Goal: Information Seeking & Learning: Learn about a topic

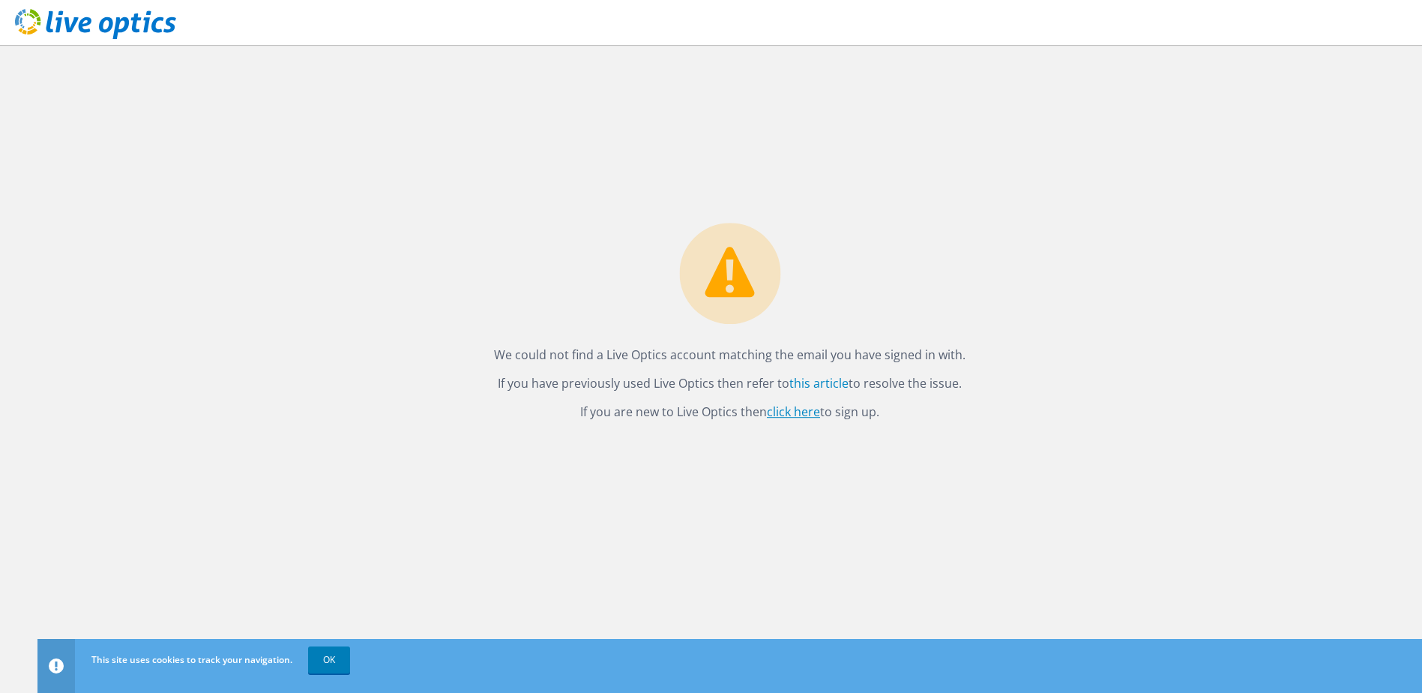
click at [800, 416] on link "click here" at bounding box center [793, 411] width 53 height 16
click at [803, 420] on p "If you are new to Live Optics then click here to sign up." at bounding box center [730, 411] width 472 height 21
click at [803, 411] on link "click here" at bounding box center [793, 411] width 53 height 16
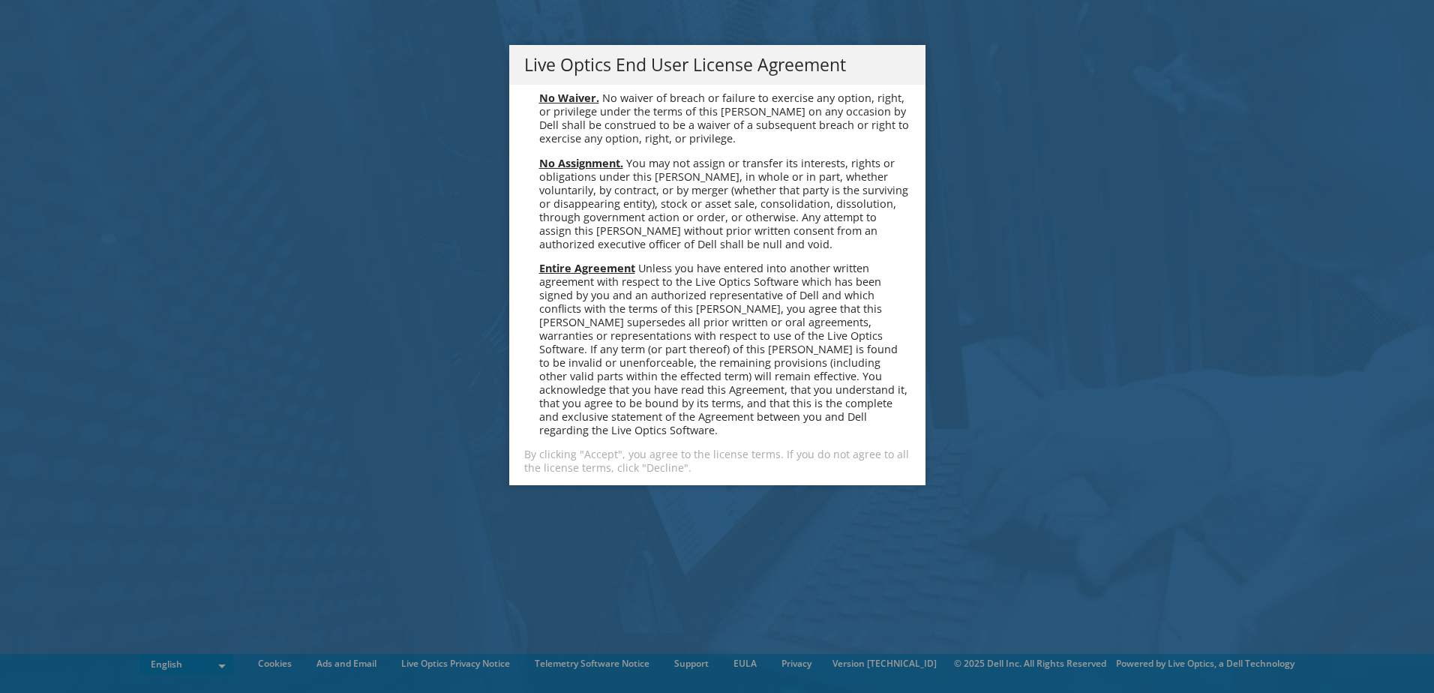
scroll to position [5670, 0]
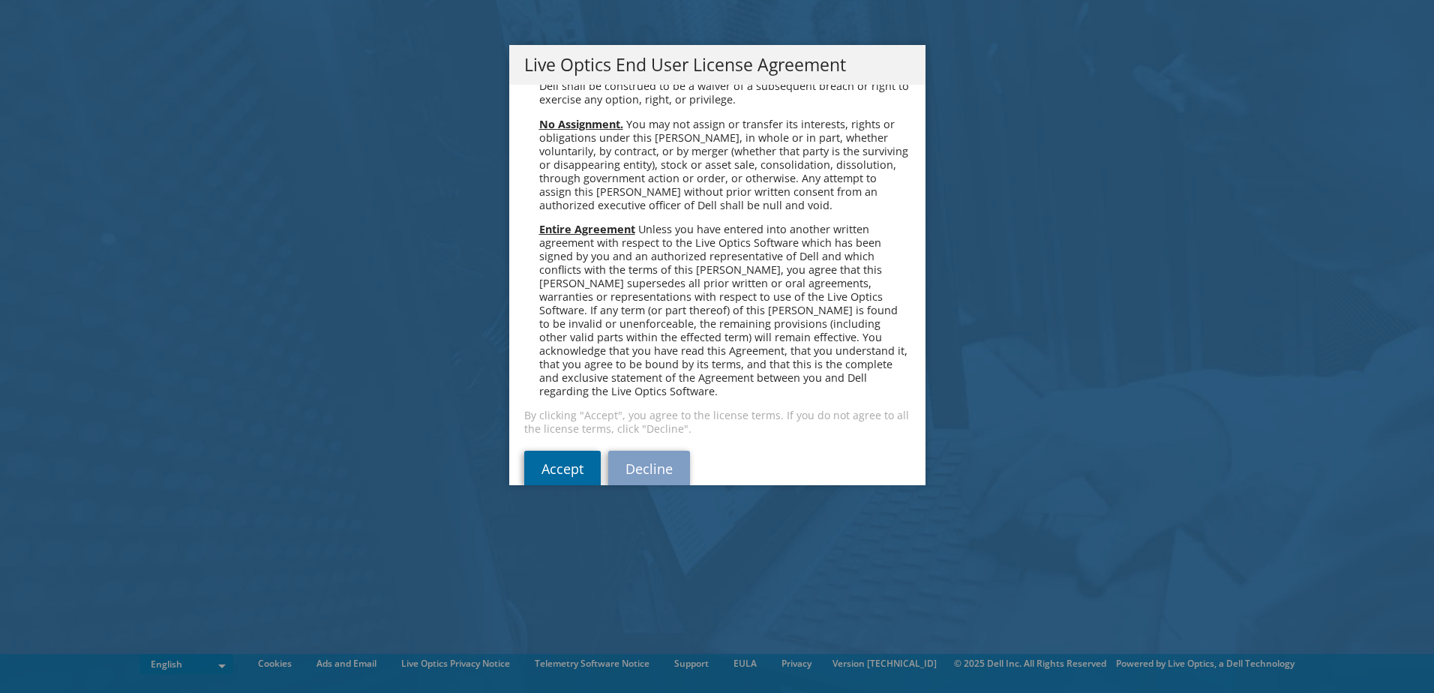
click at [538, 451] on link "Accept" at bounding box center [562, 469] width 76 height 36
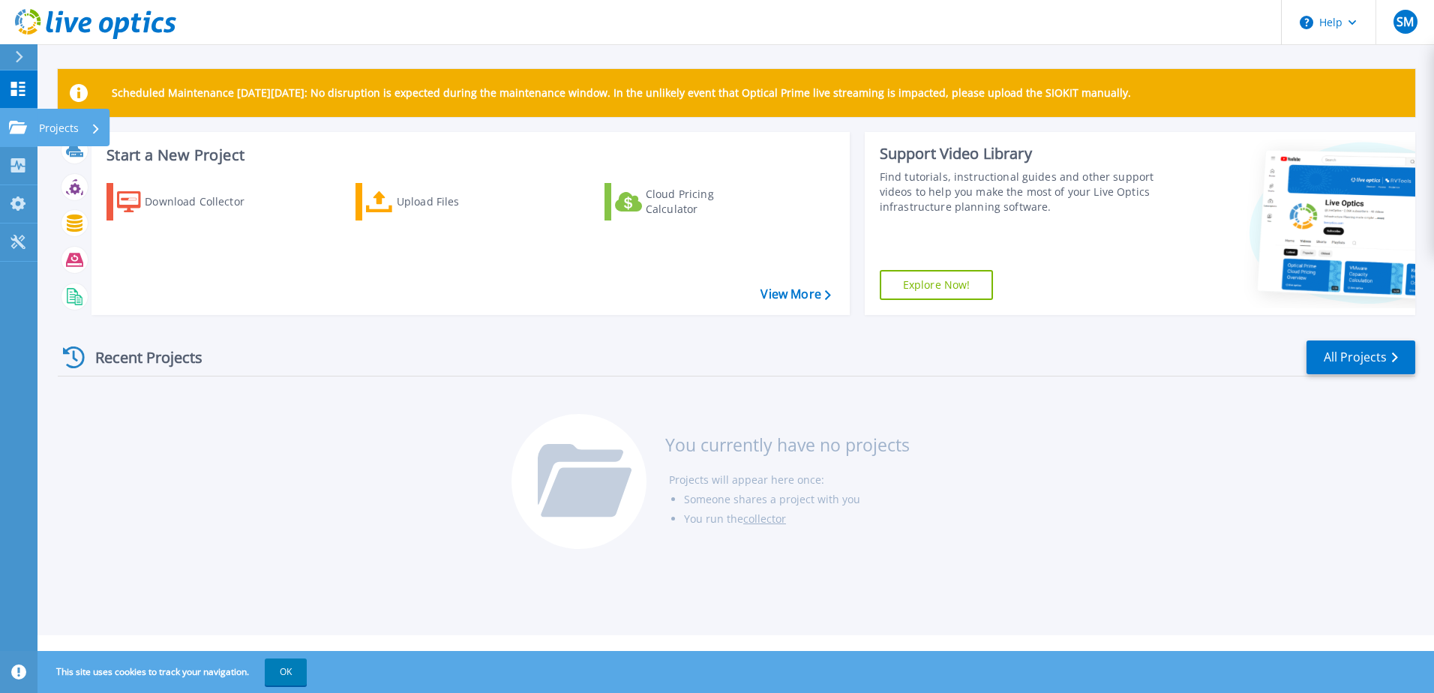
click at [103, 136] on div "Projects" at bounding box center [73, 127] width 73 height 37
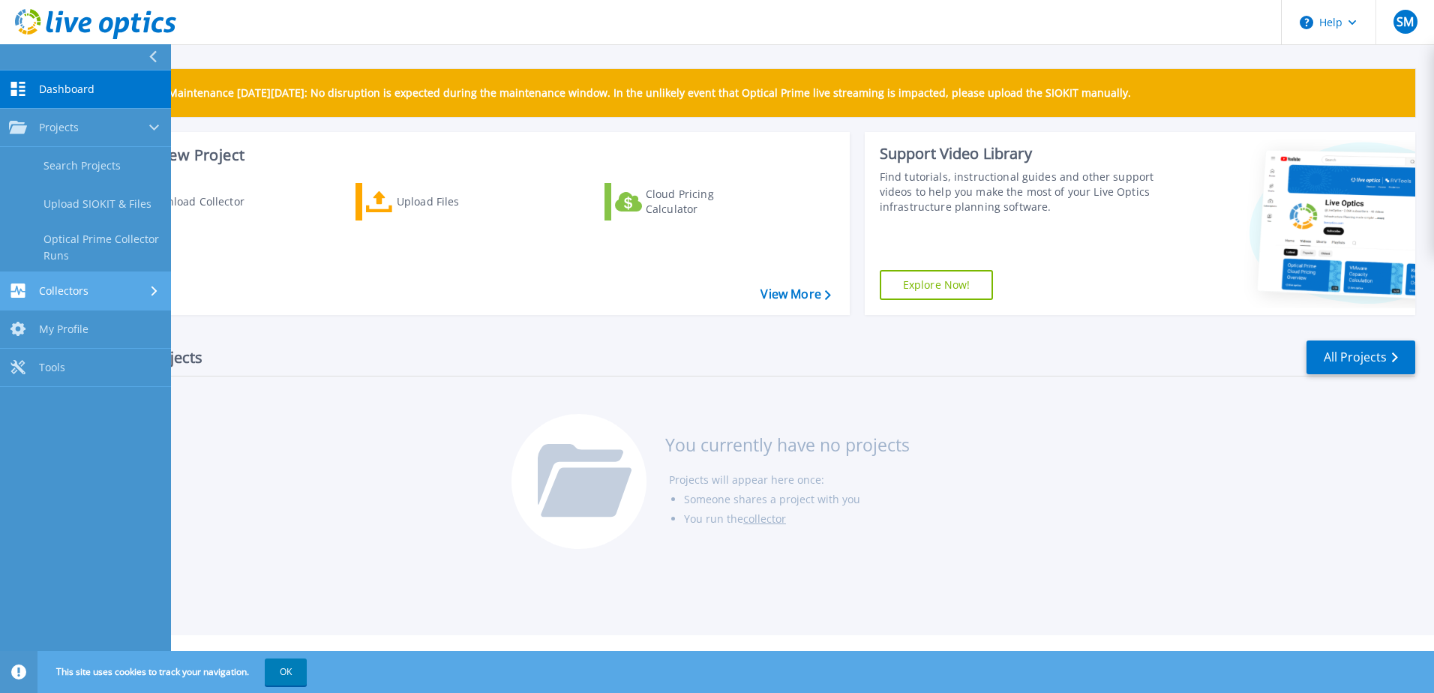
click at [157, 292] on icon at bounding box center [154, 291] width 6 height 10
click at [381, 27] on header "Help SM End User [PERSON_NAME] [PERSON_NAME][EMAIL_ADDRESS][PERSON_NAME][DOMAIN…" at bounding box center [717, 22] width 1434 height 45
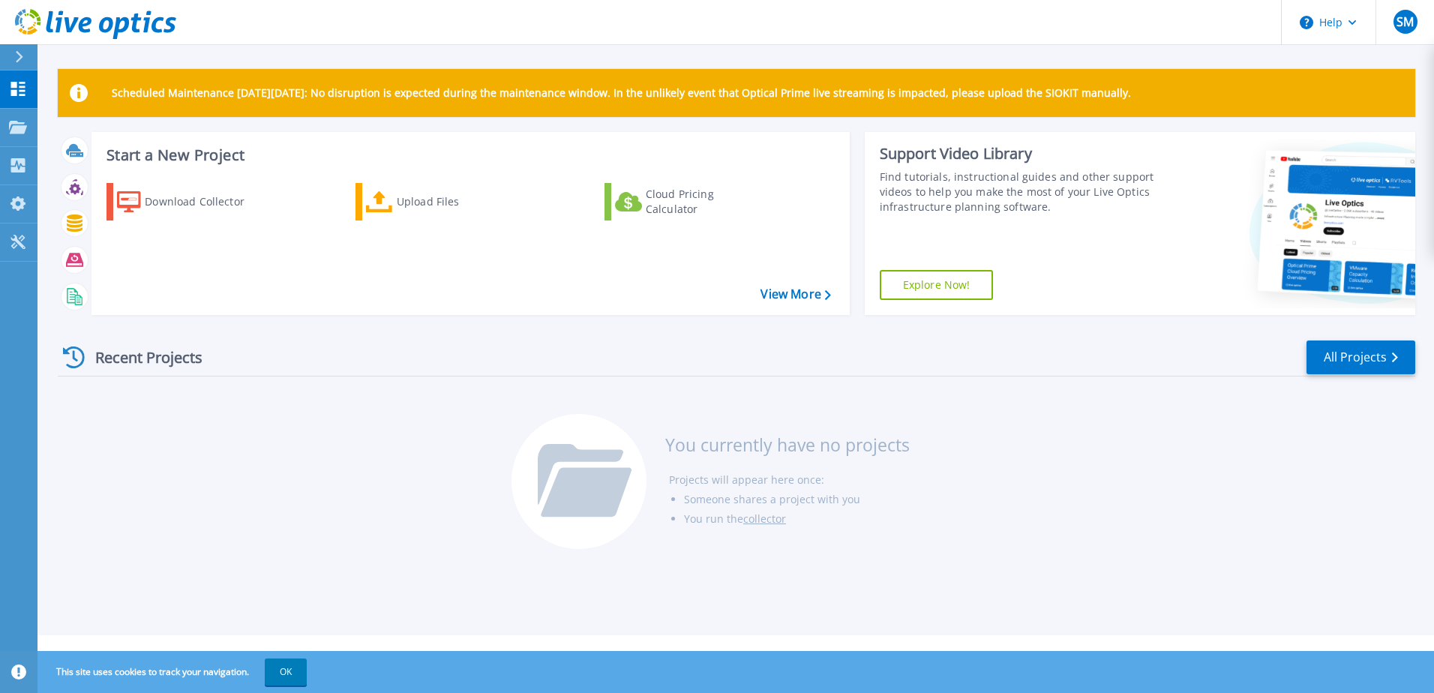
click at [1092, 11] on header "Help SM End User [PERSON_NAME] [PERSON_NAME][EMAIL_ADDRESS][PERSON_NAME][DOMAIN…" at bounding box center [717, 22] width 1434 height 45
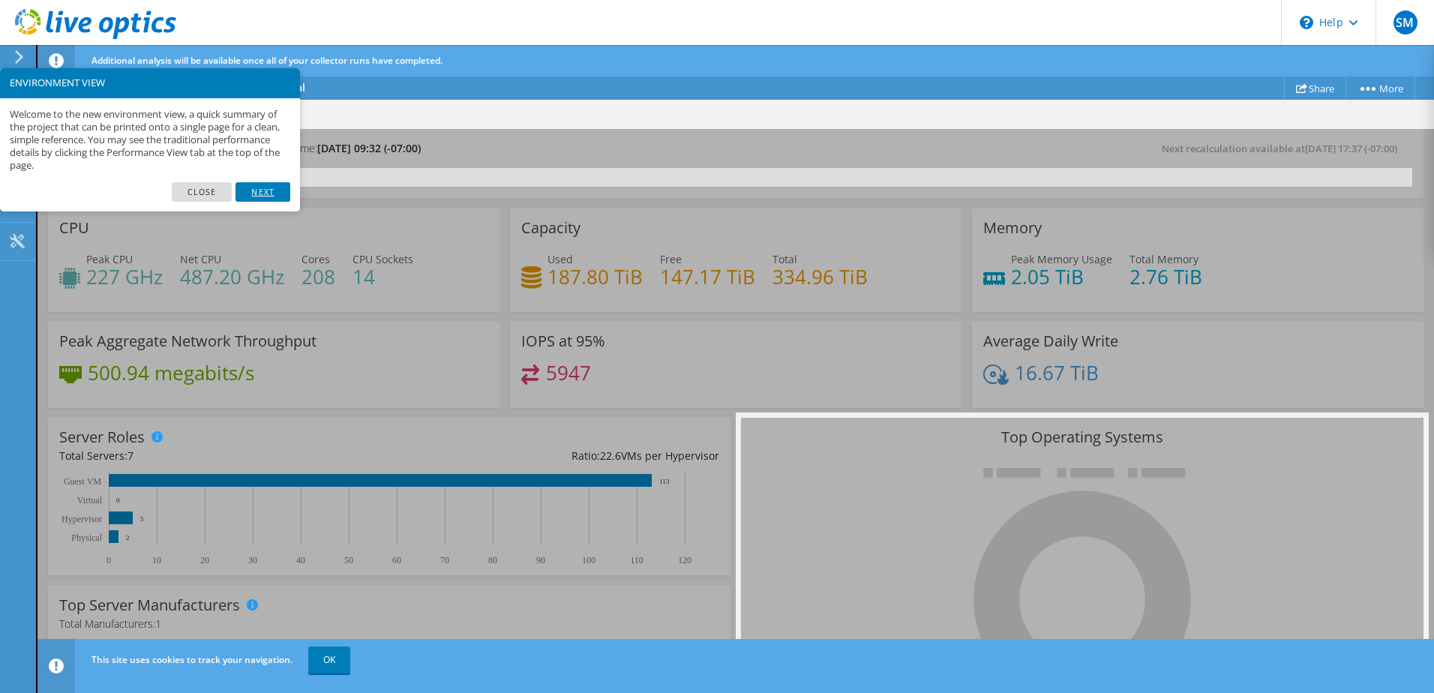
click at [271, 192] on link "Next" at bounding box center [262, 191] width 54 height 19
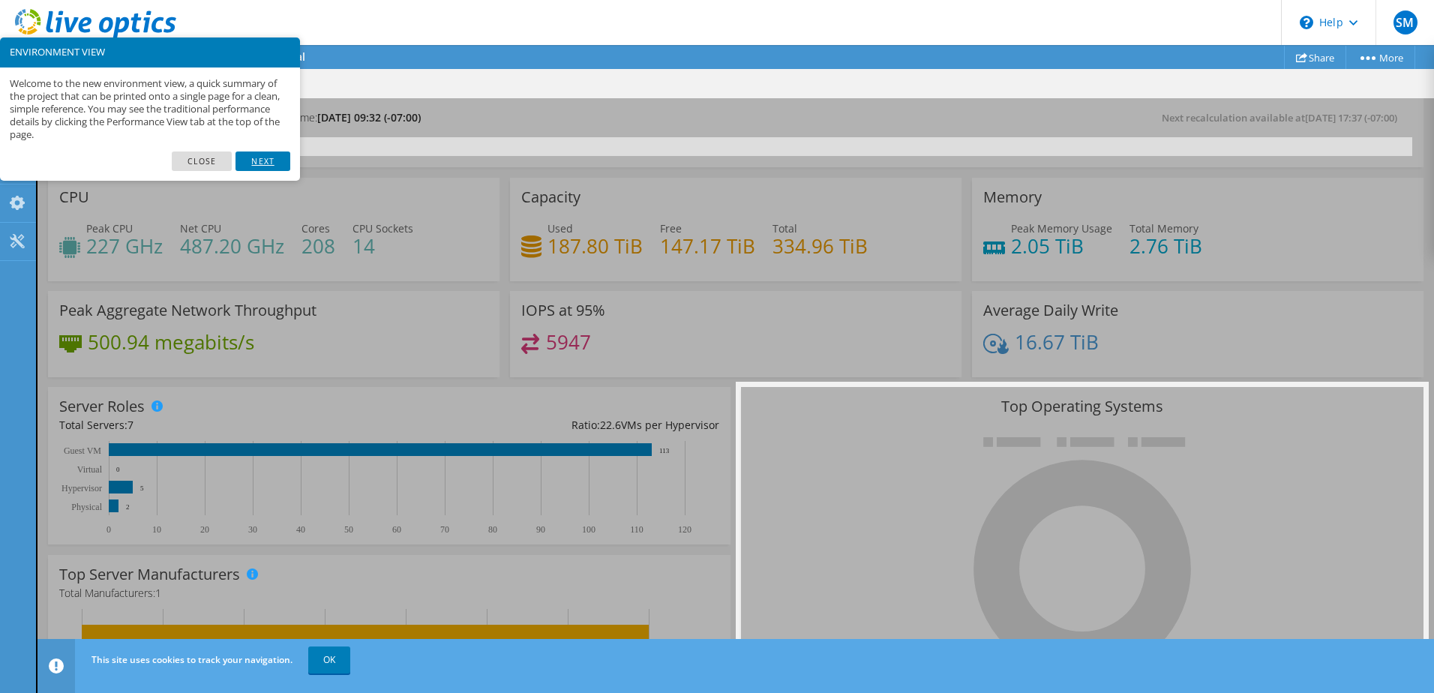
scroll to position [74, 0]
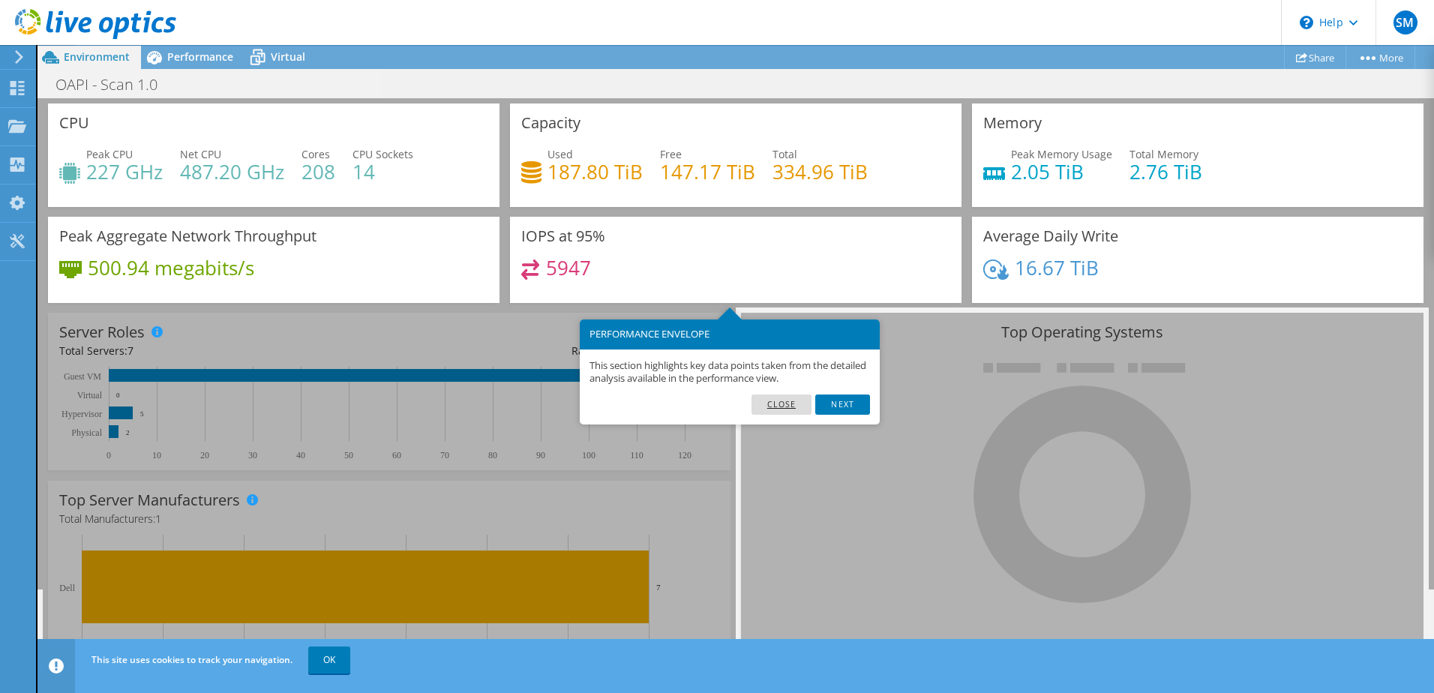
click at [788, 406] on link "Close" at bounding box center [781, 403] width 61 height 19
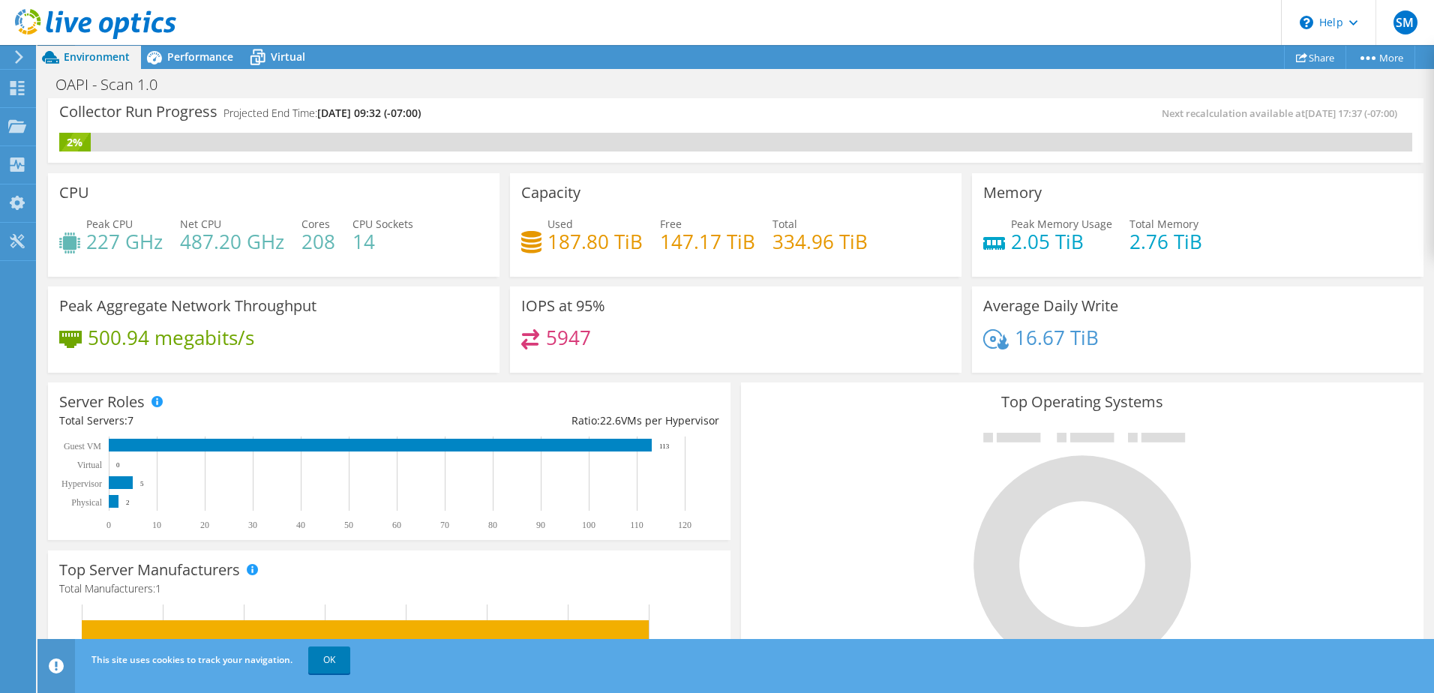
scroll to position [0, 0]
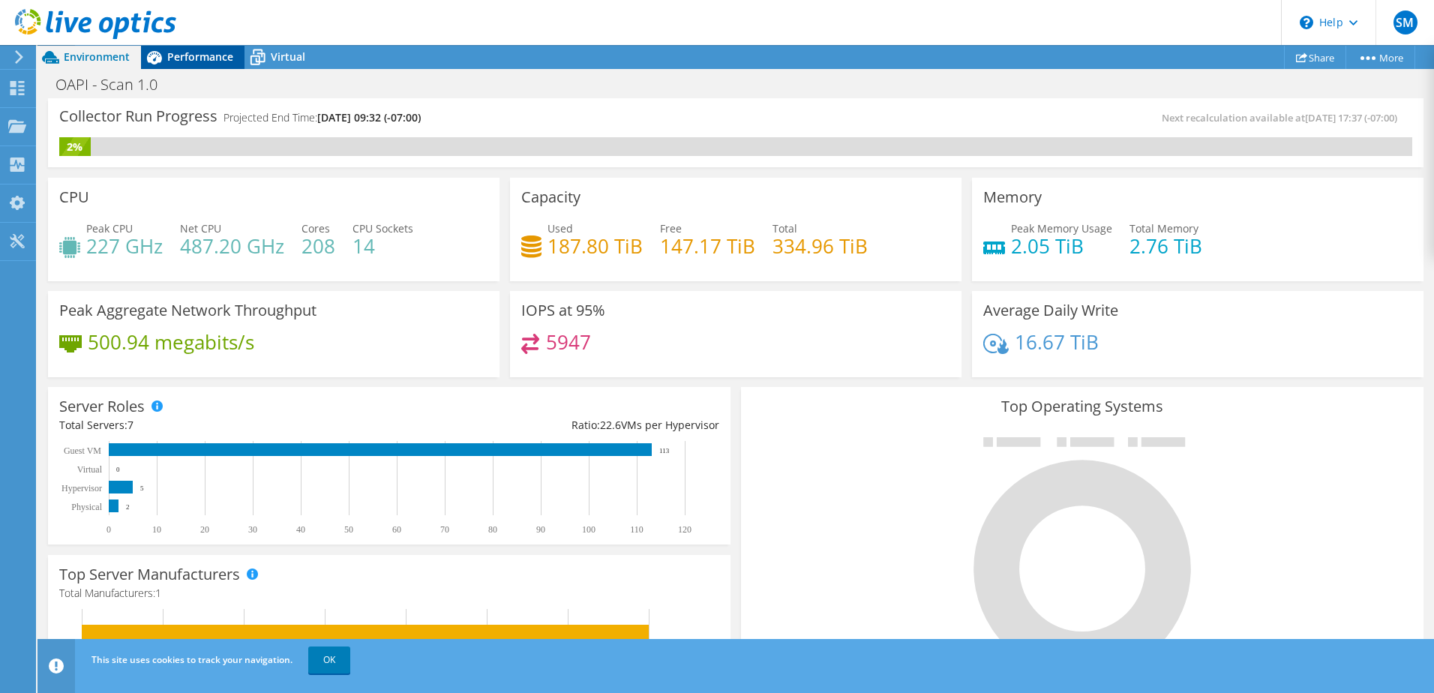
click at [194, 52] on span "Performance" at bounding box center [200, 56] width 66 height 14
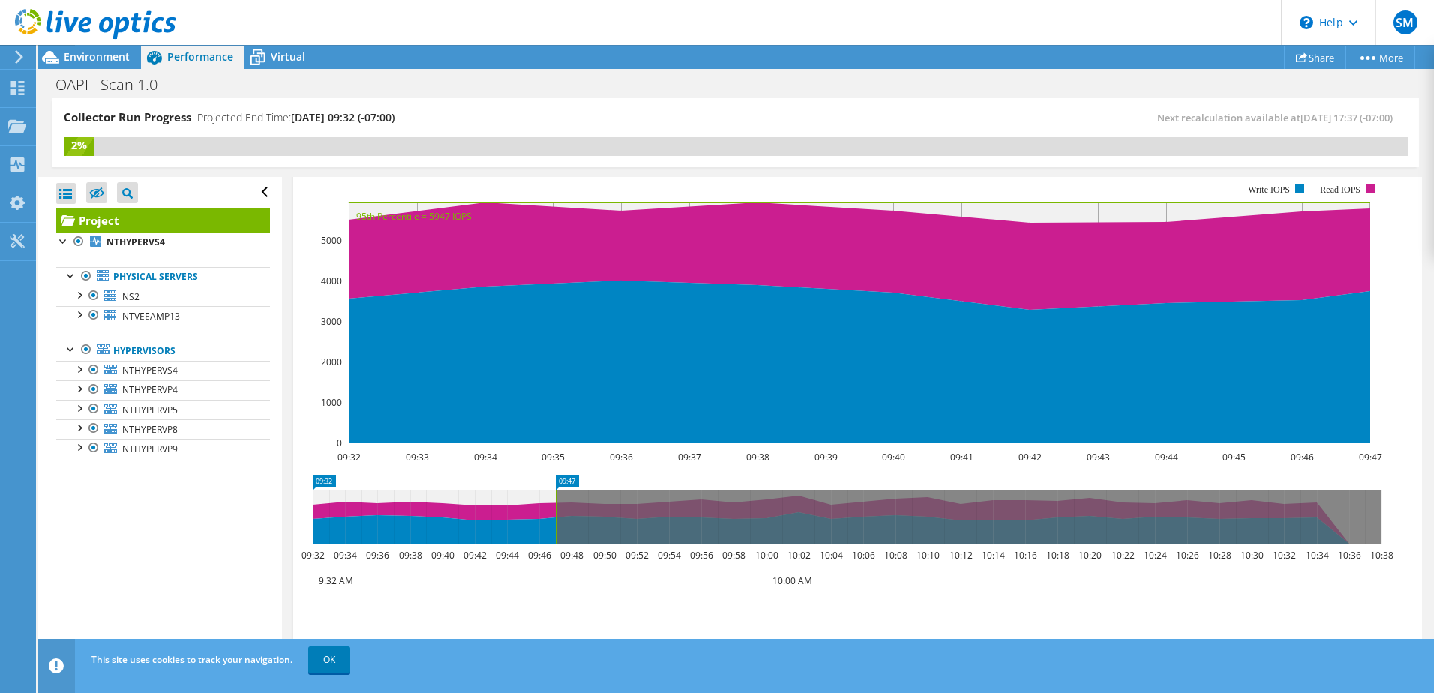
scroll to position [168, 0]
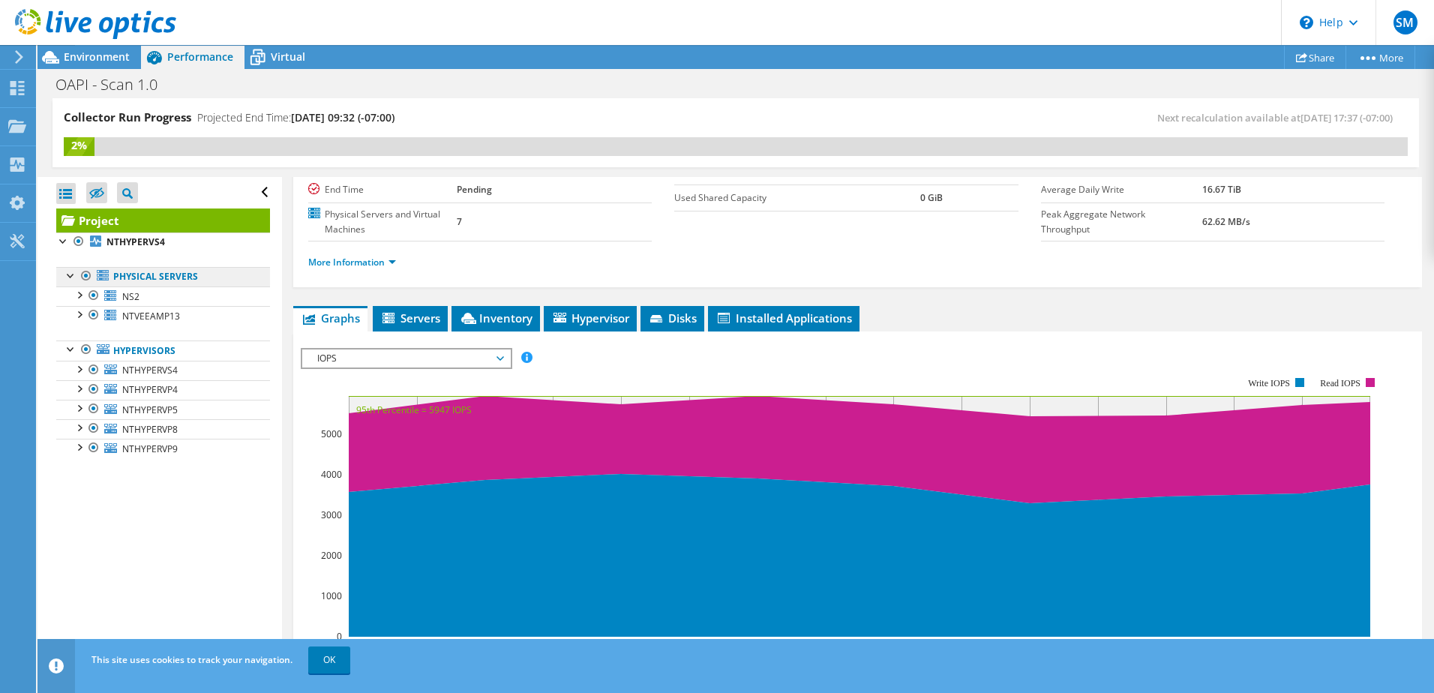
click at [151, 281] on link "Physical Servers" at bounding box center [163, 276] width 214 height 19
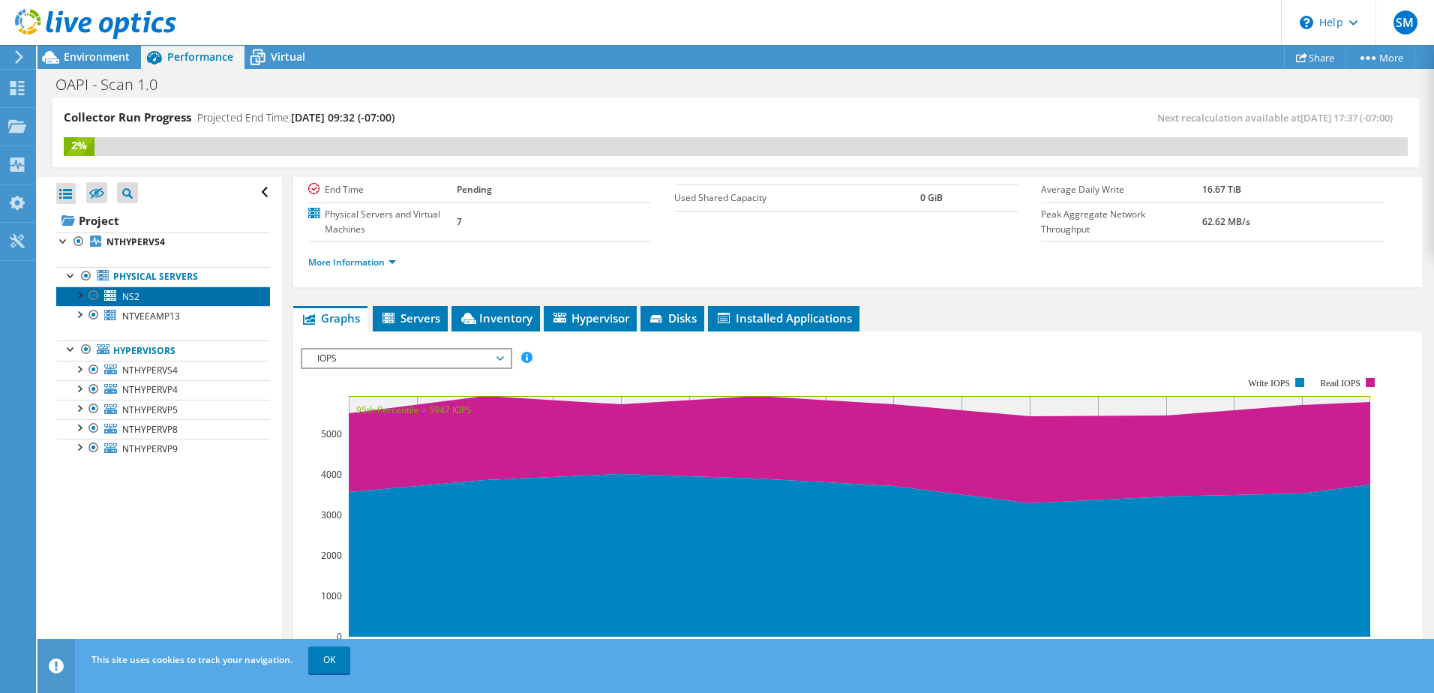
click at [143, 300] on link "NS2" at bounding box center [163, 295] width 214 height 19
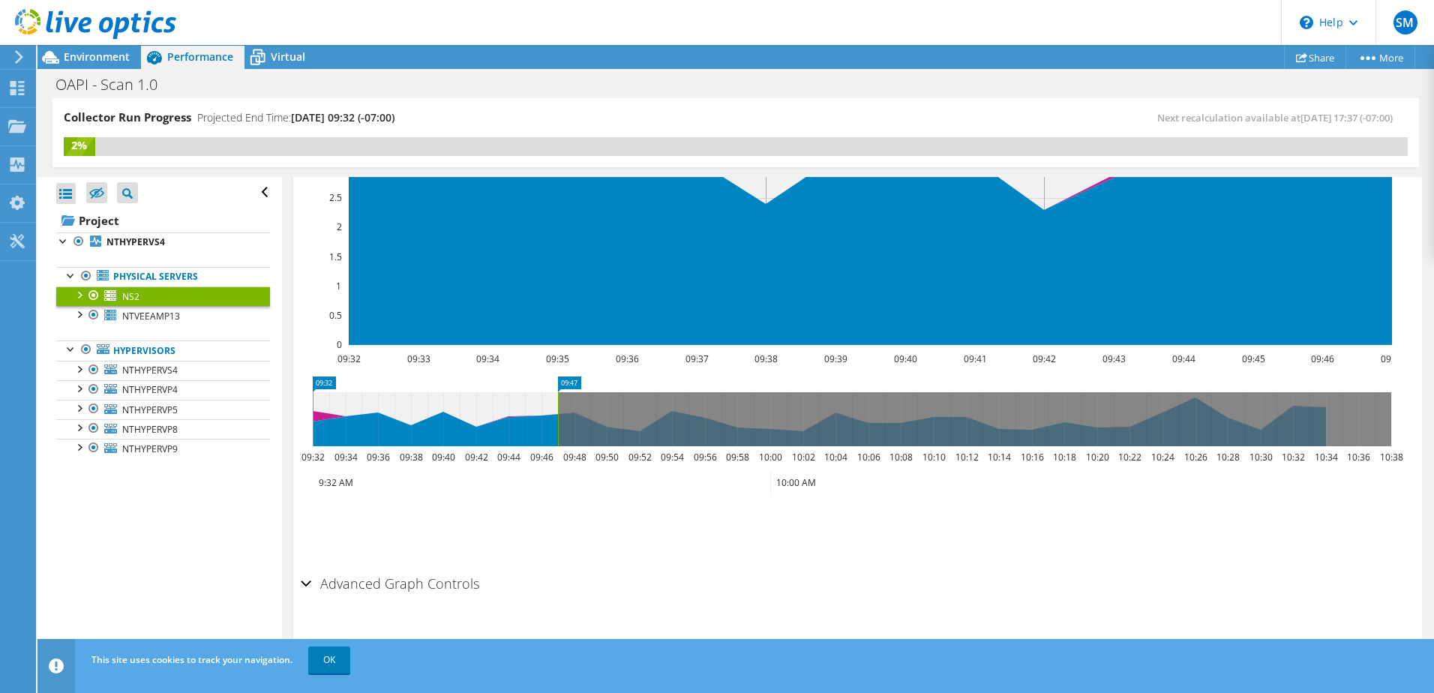
scroll to position [385, 0]
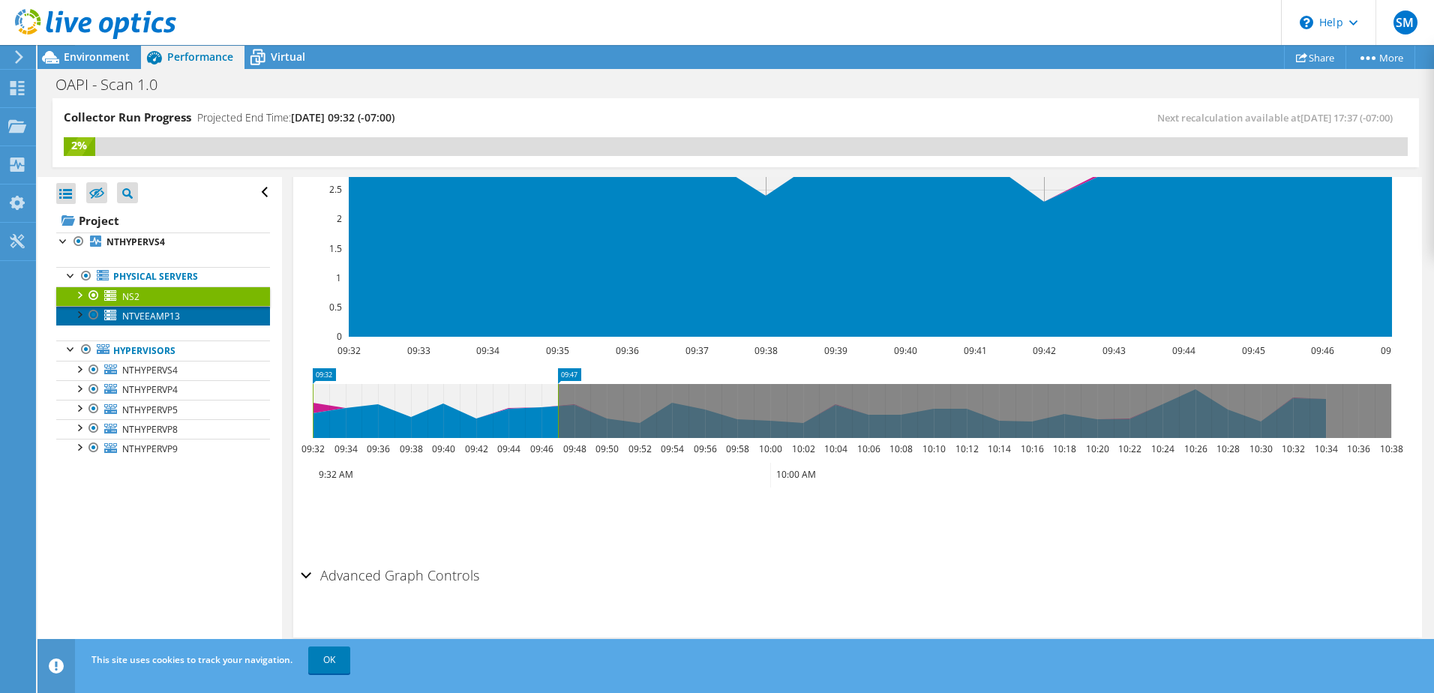
click at [128, 312] on span "NTVEEAMP13" at bounding box center [151, 316] width 58 height 13
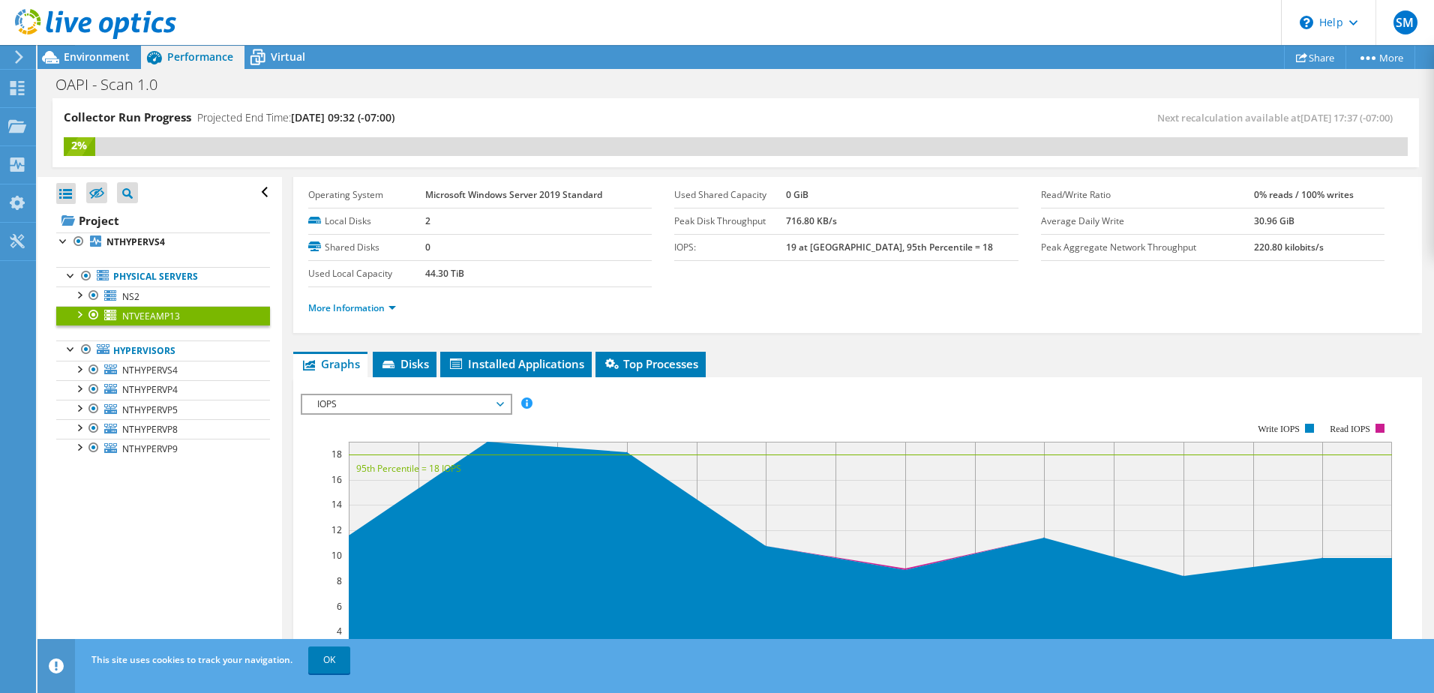
scroll to position [0, 0]
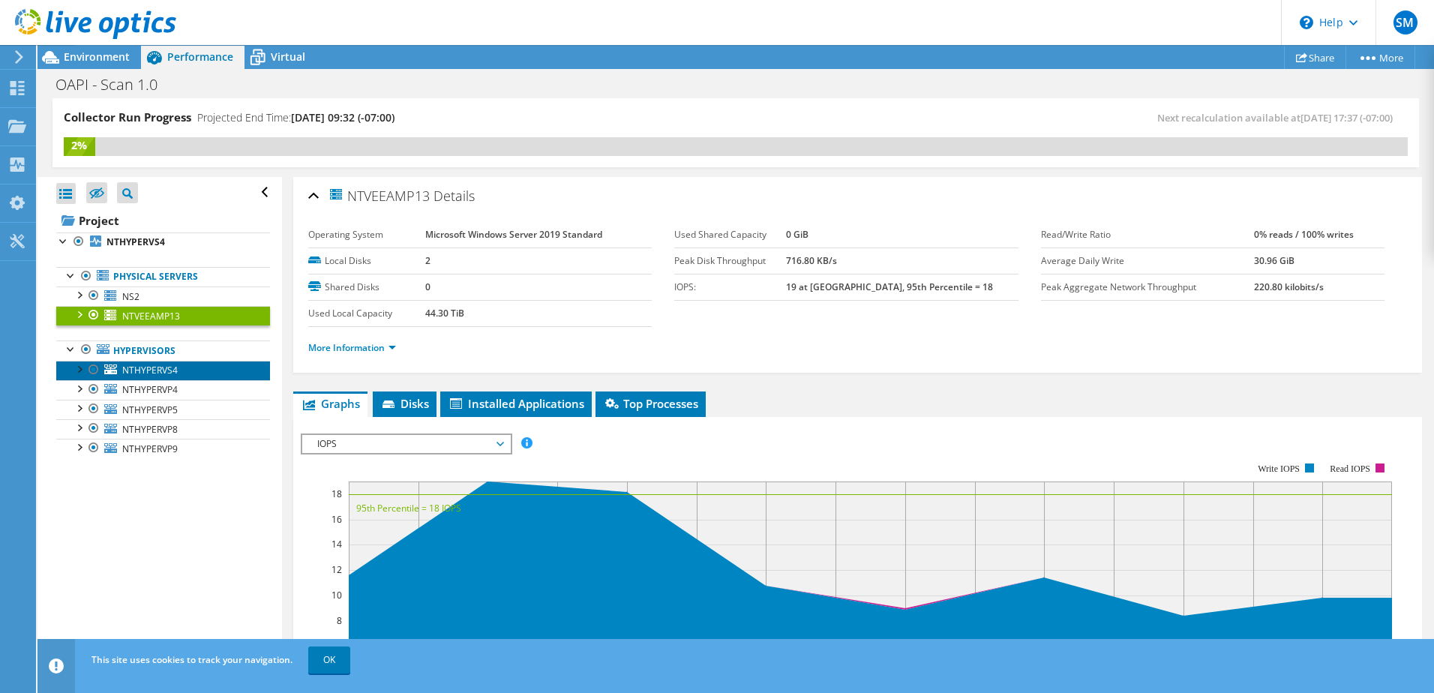
click at [159, 374] on span "NTHYPERVS4" at bounding box center [149, 370] width 55 height 13
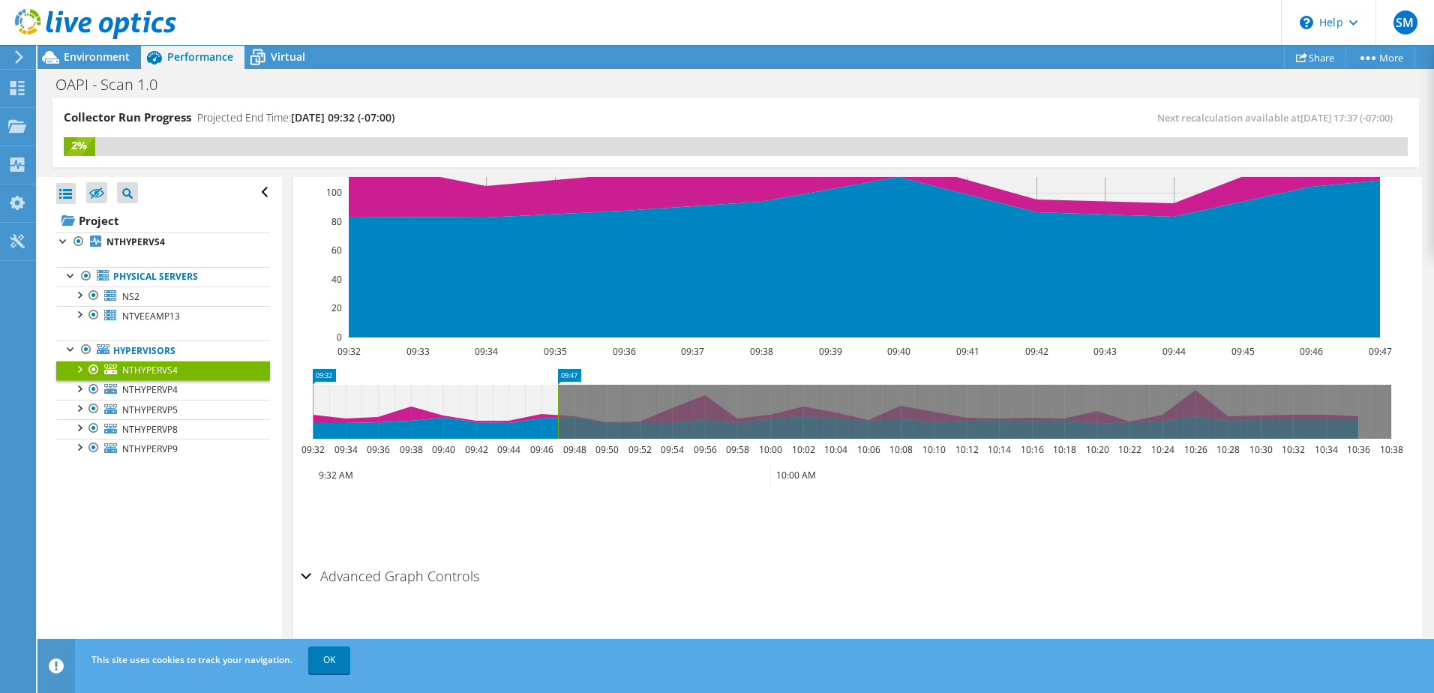
scroll to position [385, 0]
click at [120, 388] on link "NTHYPERVP4" at bounding box center [163, 389] width 214 height 19
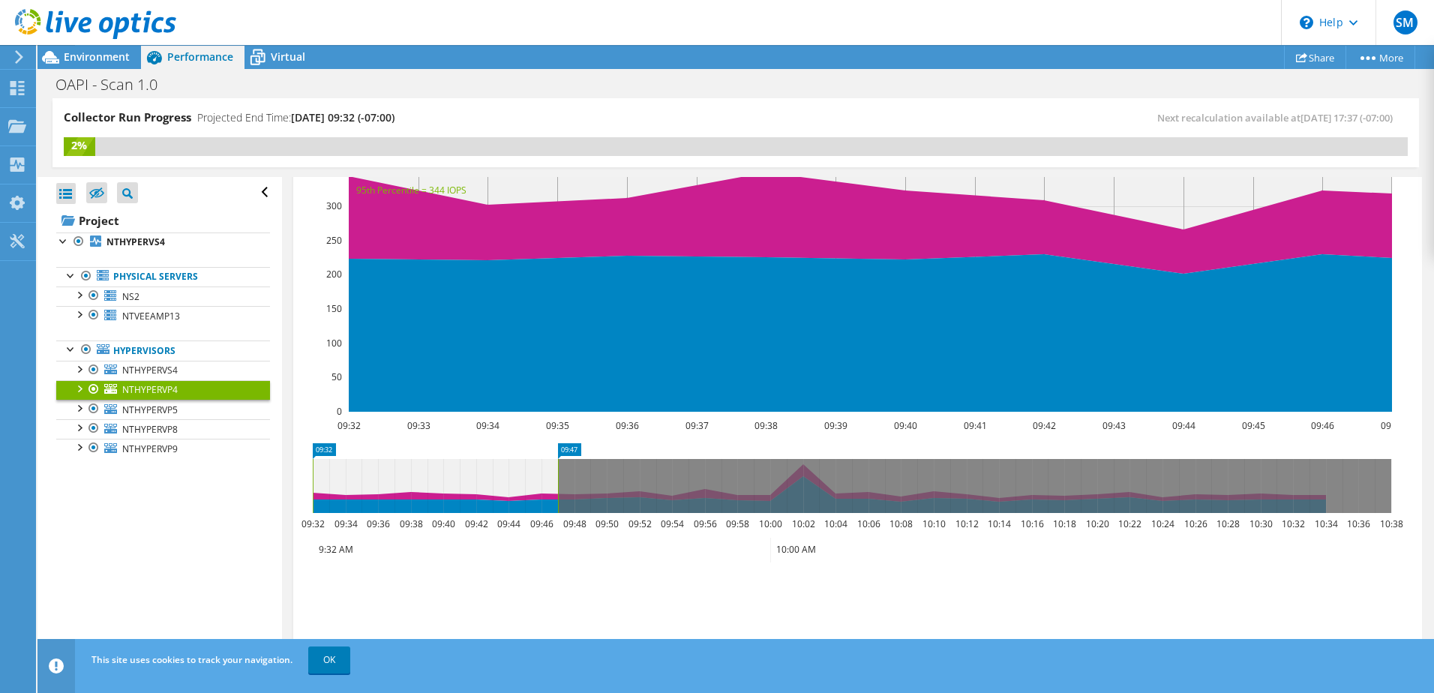
scroll to position [235, 0]
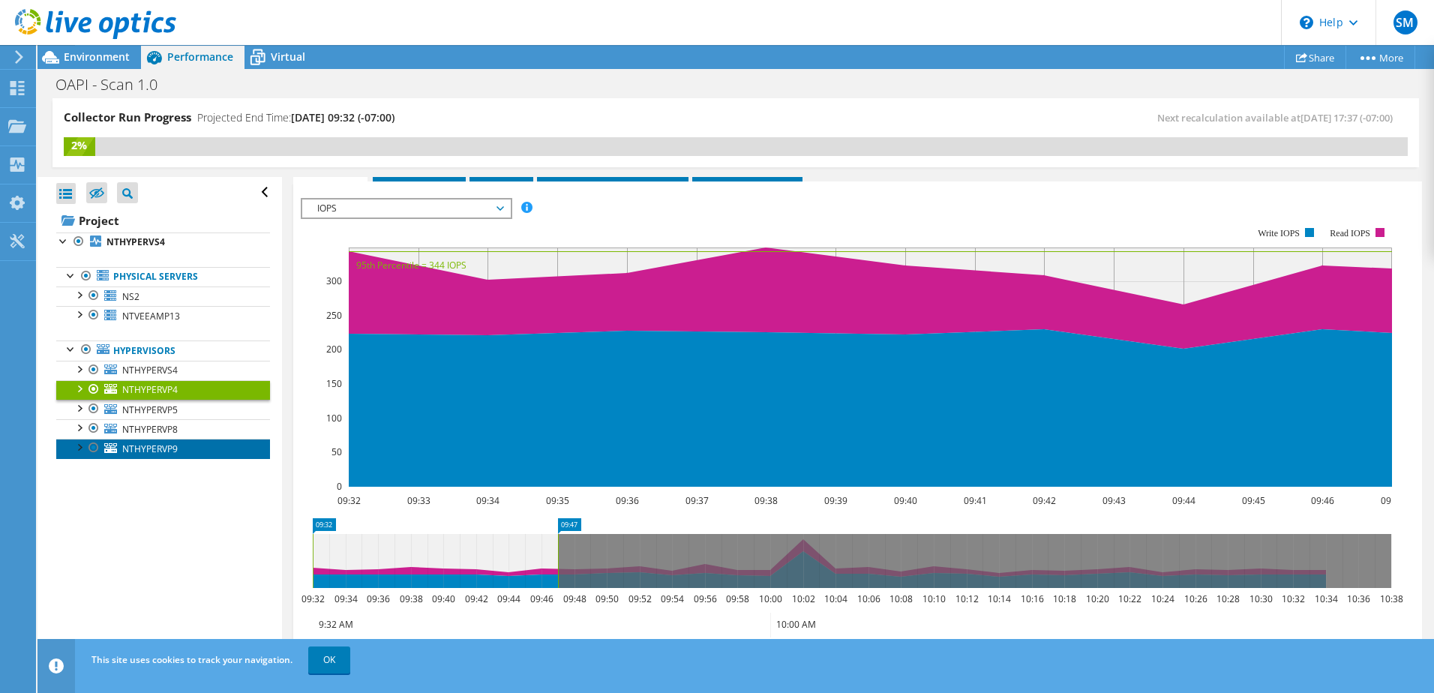
click at [126, 447] on span "NTHYPERVP9" at bounding box center [149, 448] width 55 height 13
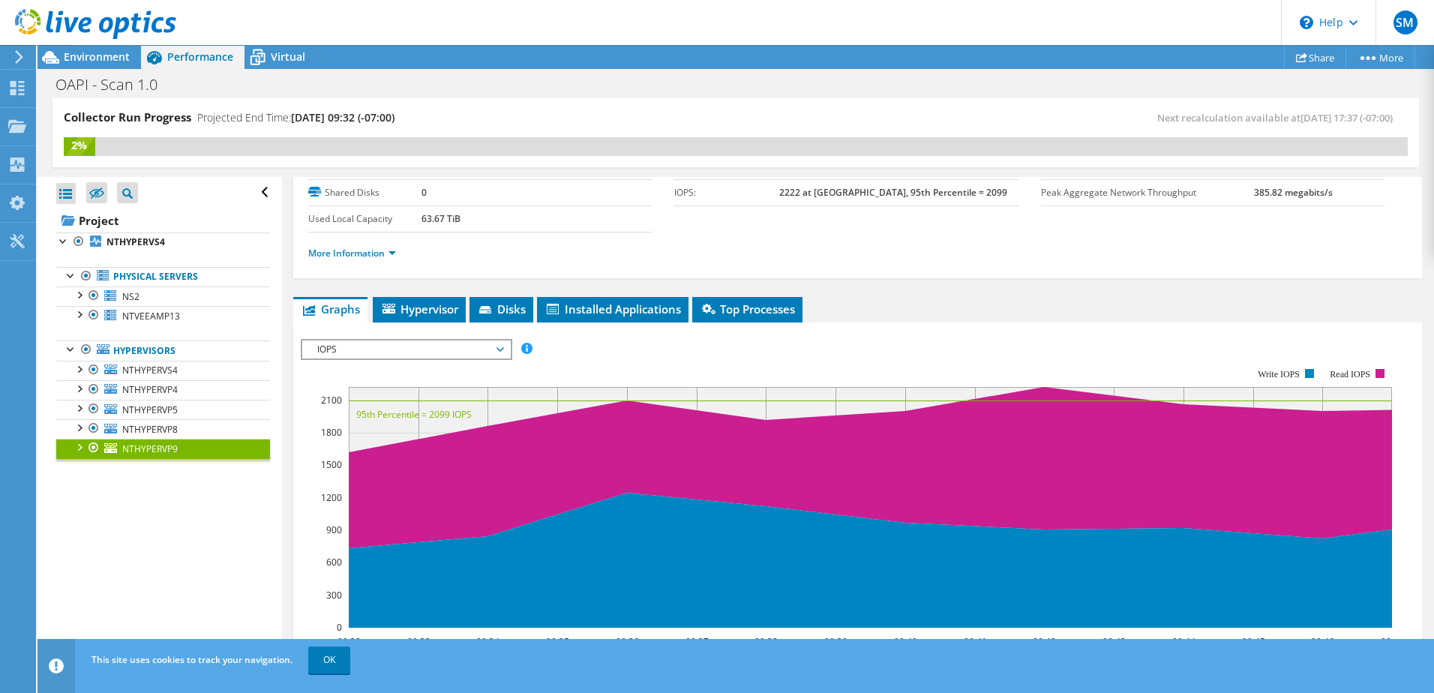
scroll to position [85, 0]
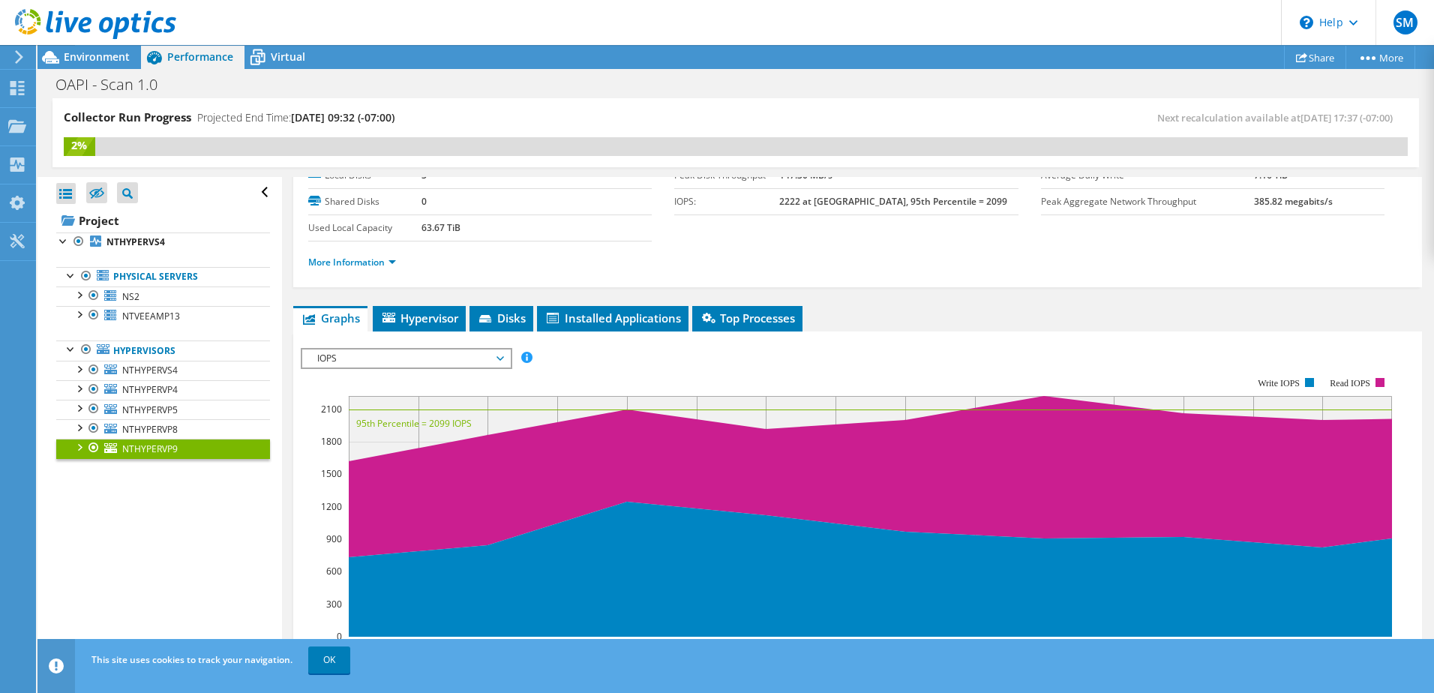
click at [400, 362] on span "IOPS" at bounding box center [406, 358] width 193 height 18
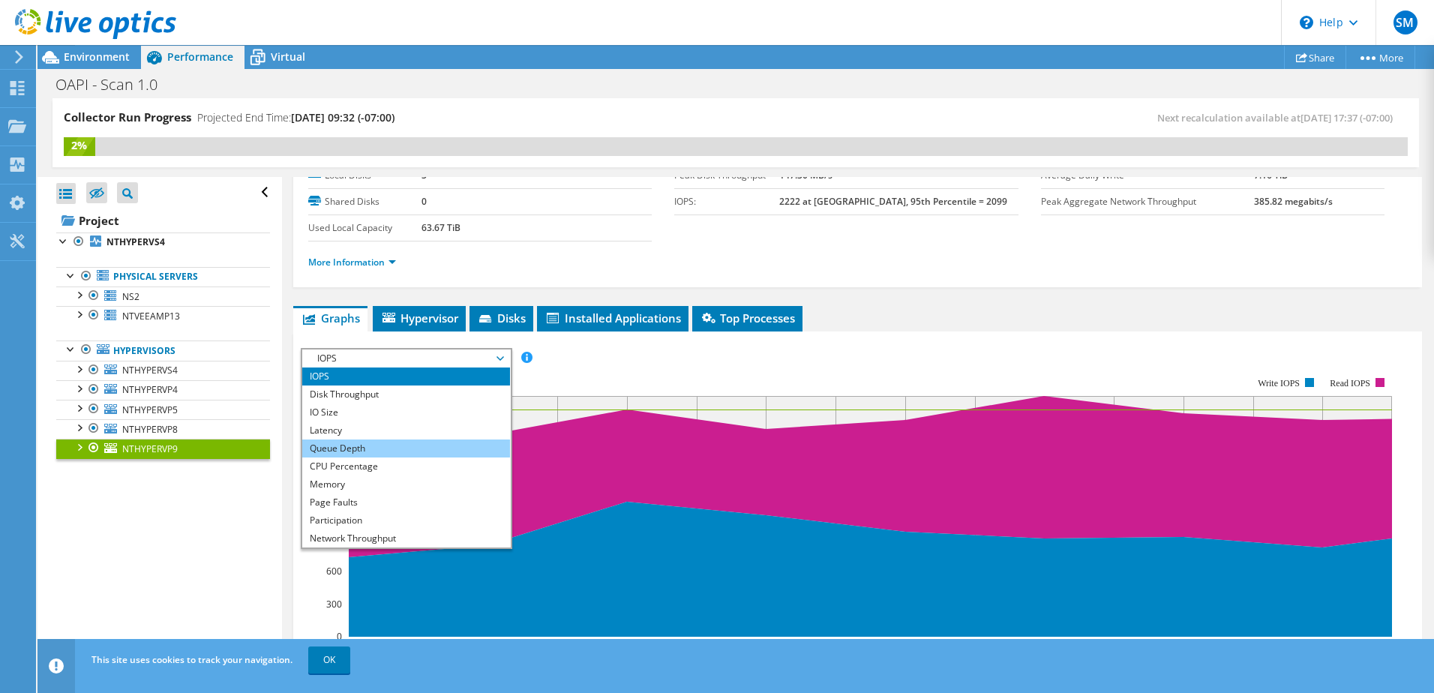
click at [403, 446] on li "Queue Depth" at bounding box center [406, 448] width 208 height 18
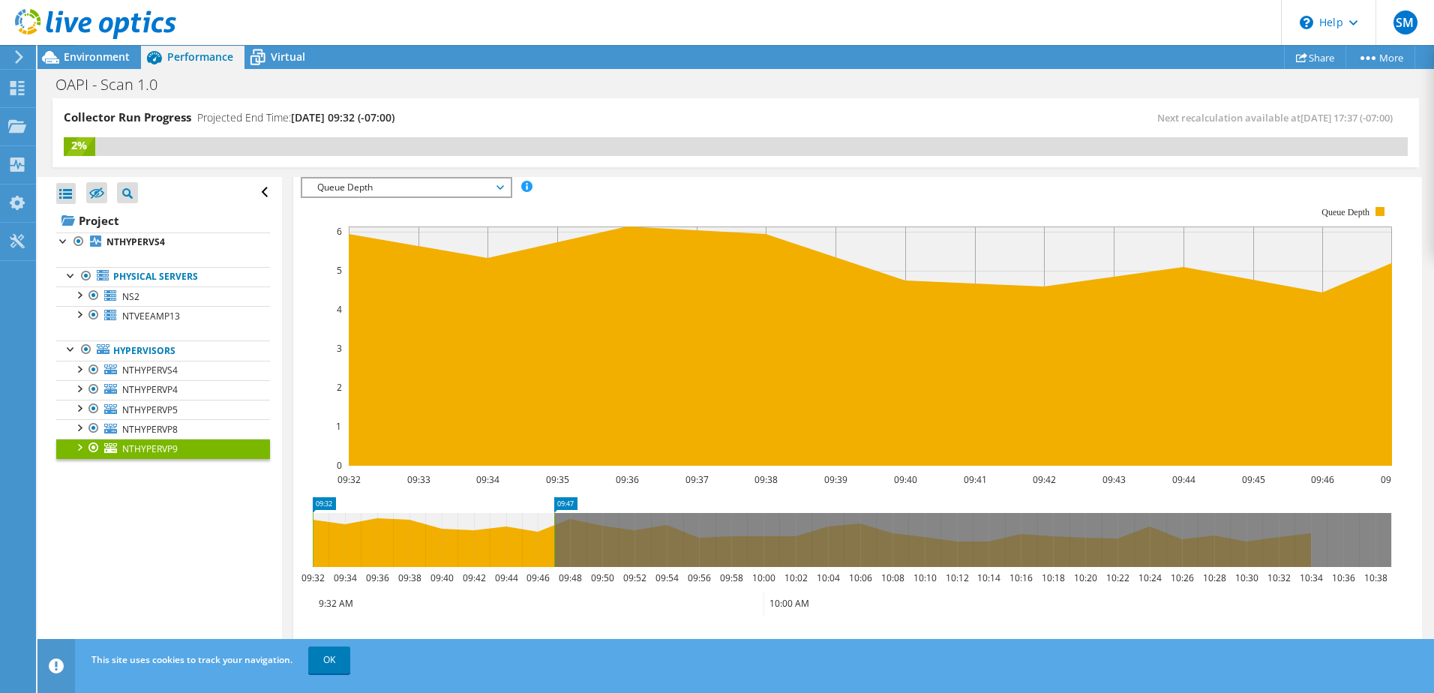
scroll to position [235, 0]
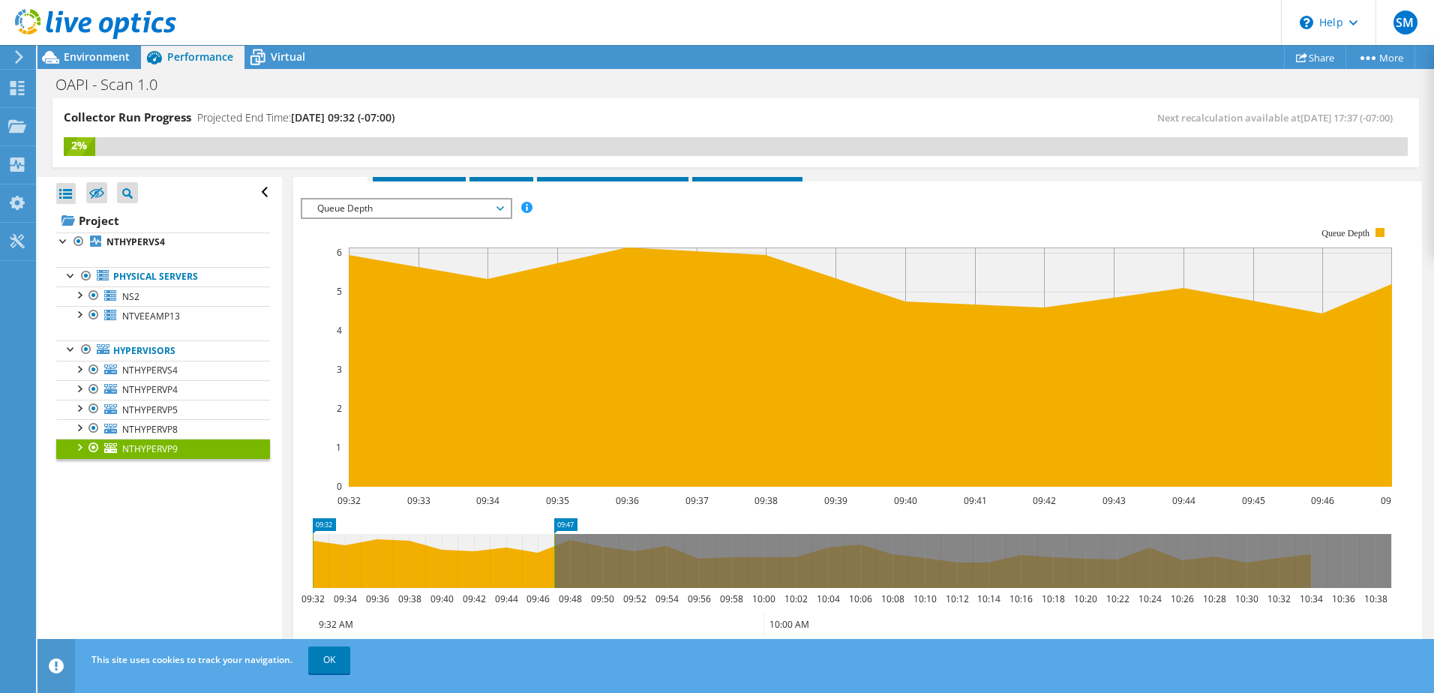
click at [351, 211] on span "Queue Depth" at bounding box center [406, 208] width 193 height 18
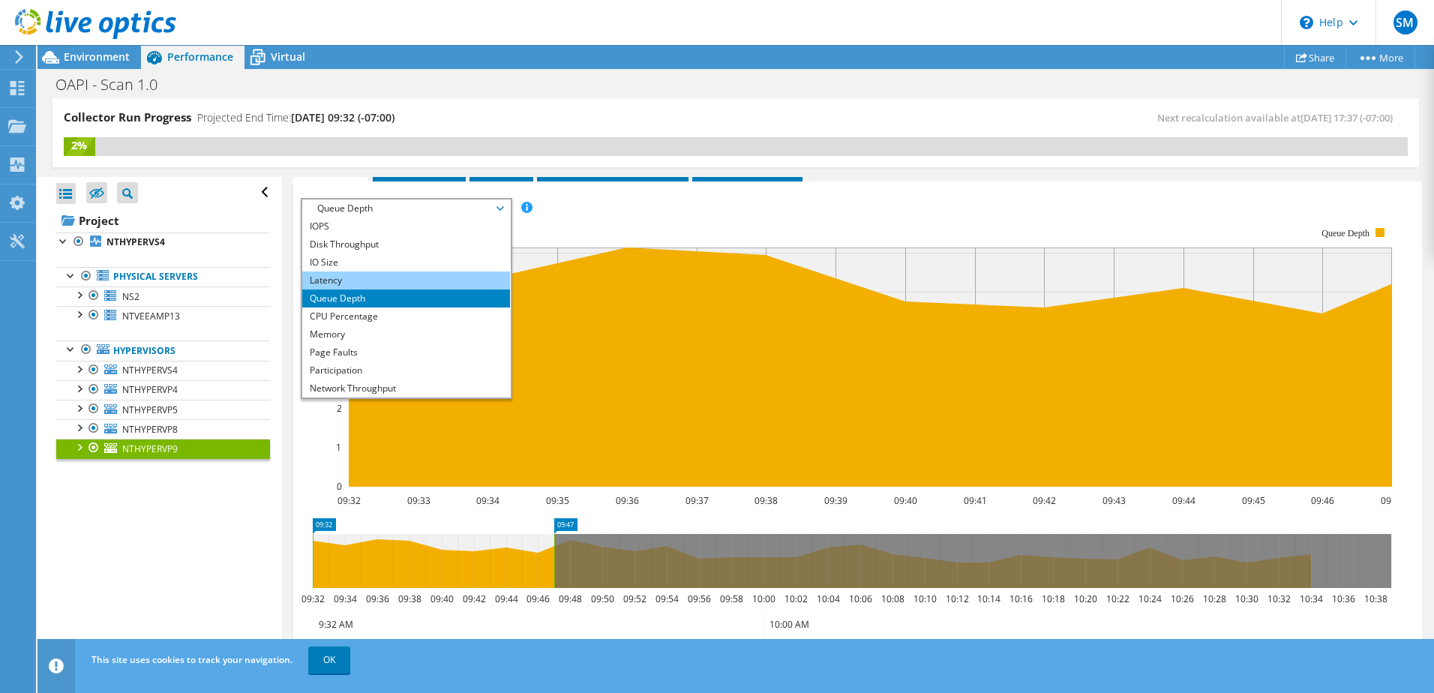
click at [352, 281] on li "Latency" at bounding box center [406, 280] width 208 height 18
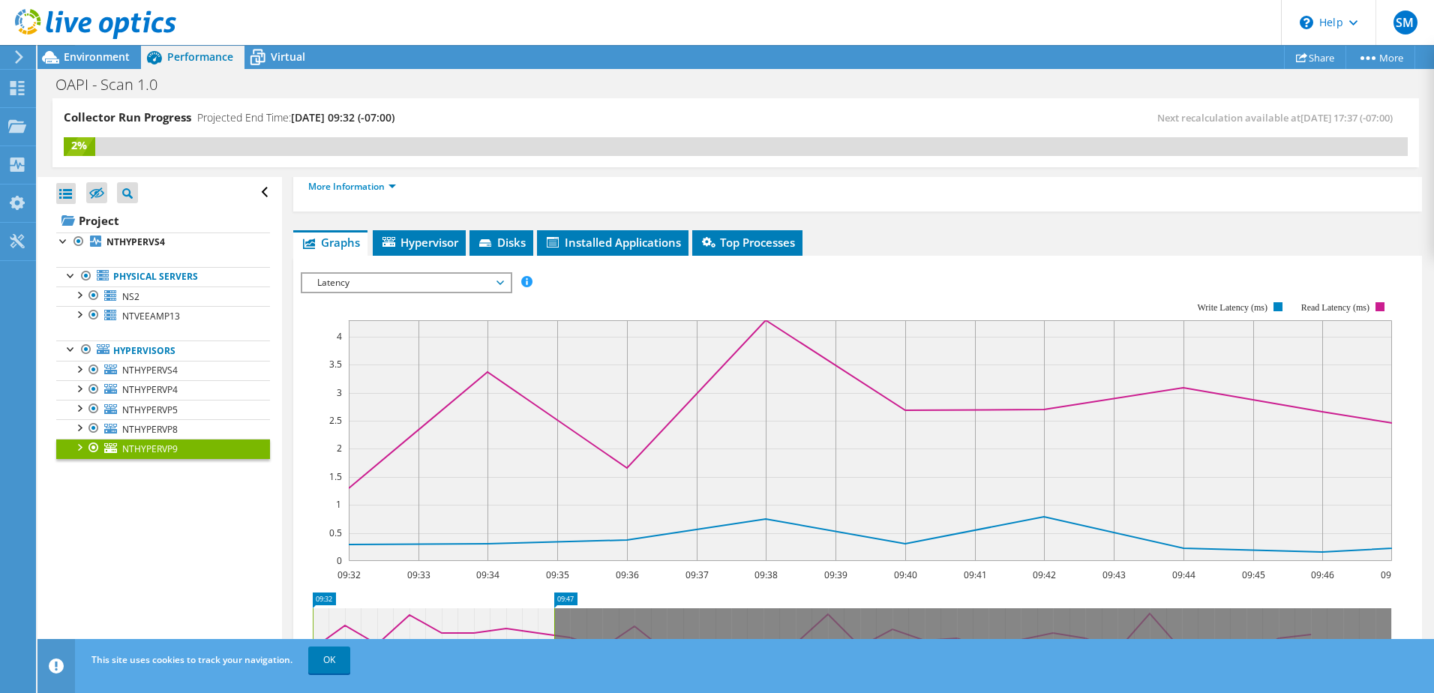
scroll to position [160, 0]
click at [341, 288] on span "Latency" at bounding box center [406, 283] width 193 height 18
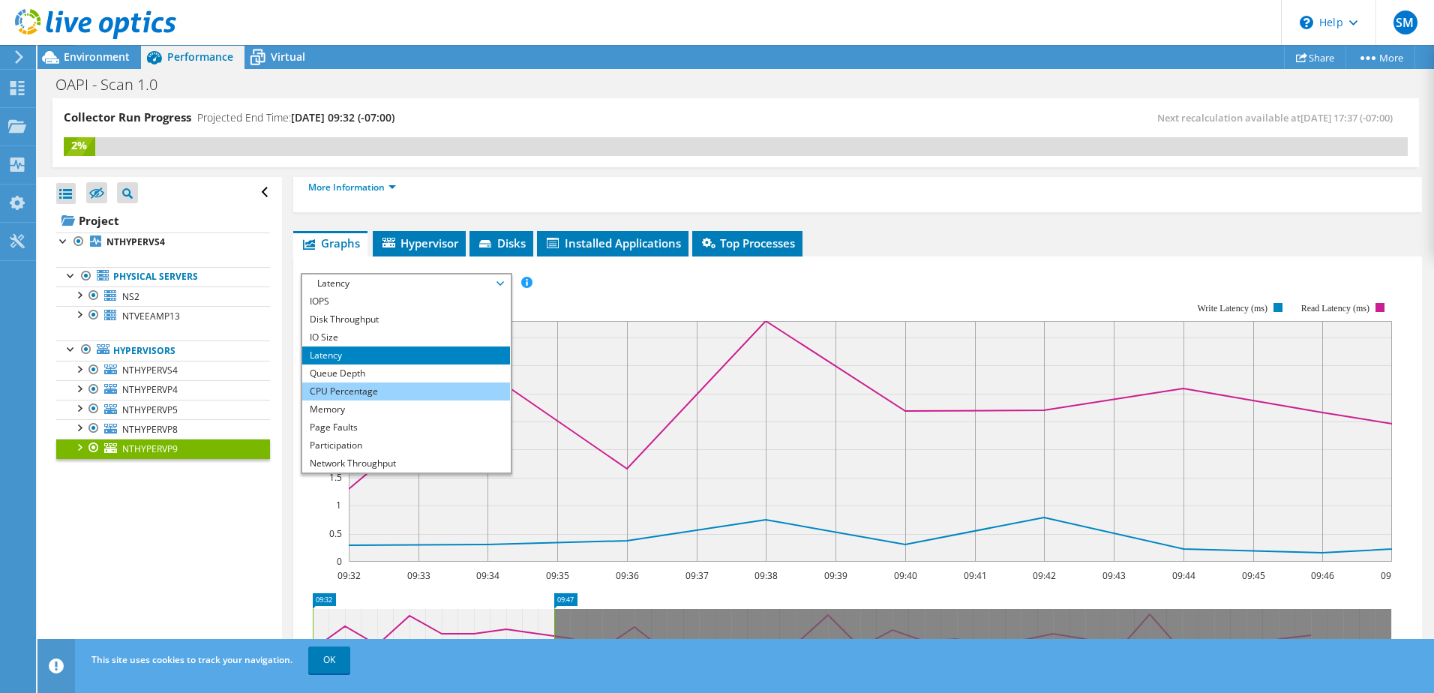
click at [345, 390] on li "CPU Percentage" at bounding box center [406, 391] width 208 height 18
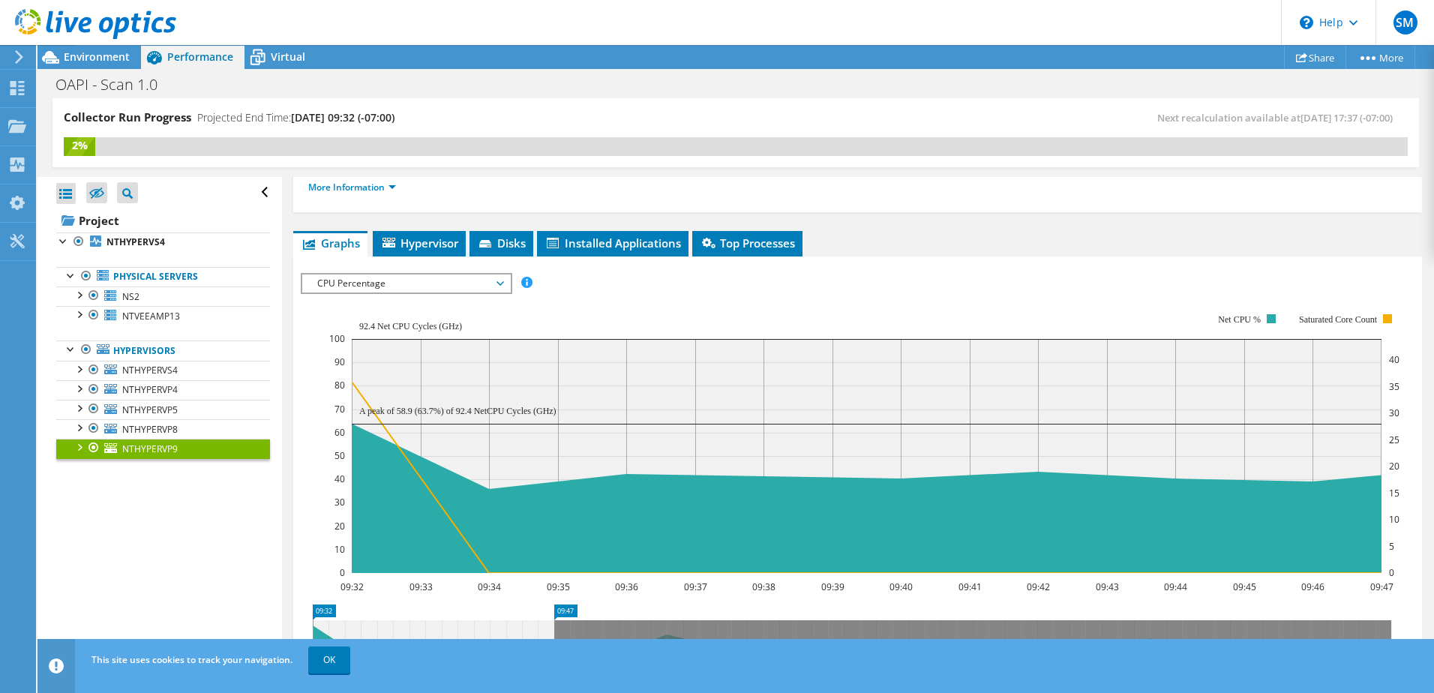
click at [349, 283] on span "CPU Percentage" at bounding box center [406, 283] width 193 height 18
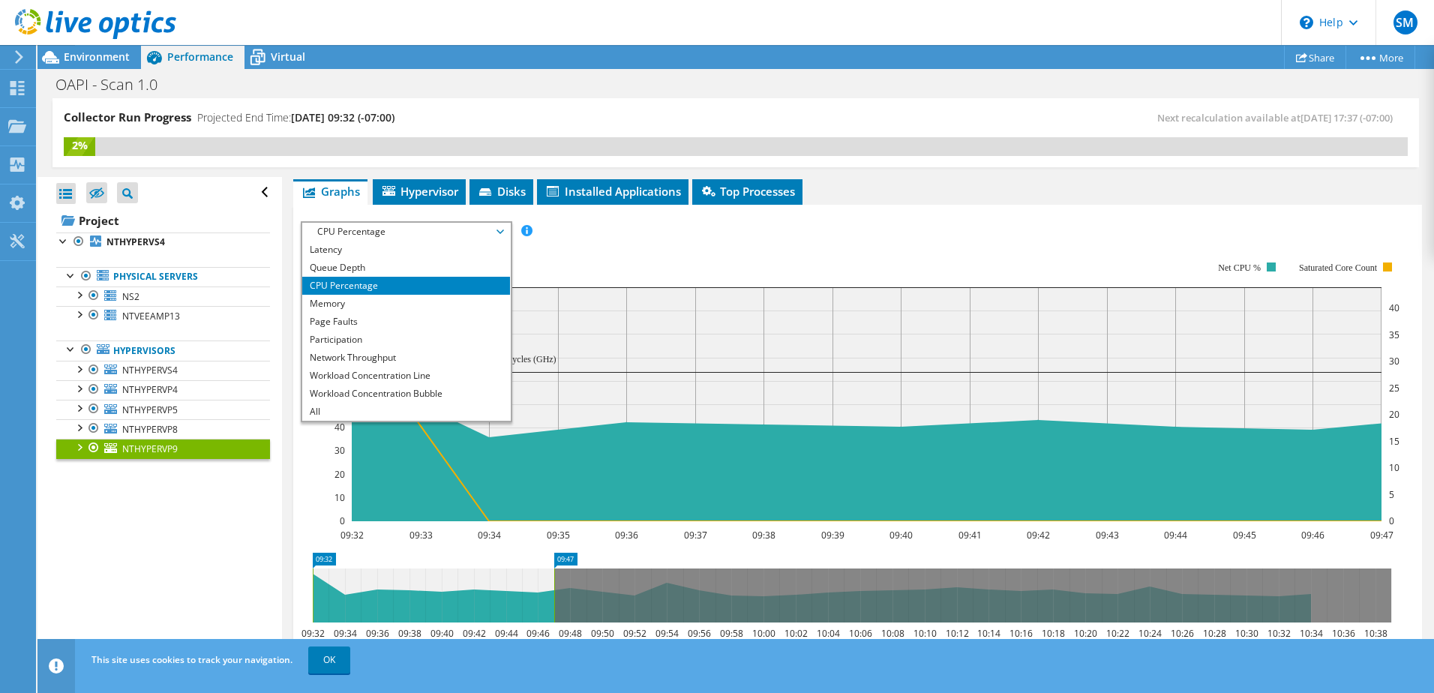
scroll to position [235, 0]
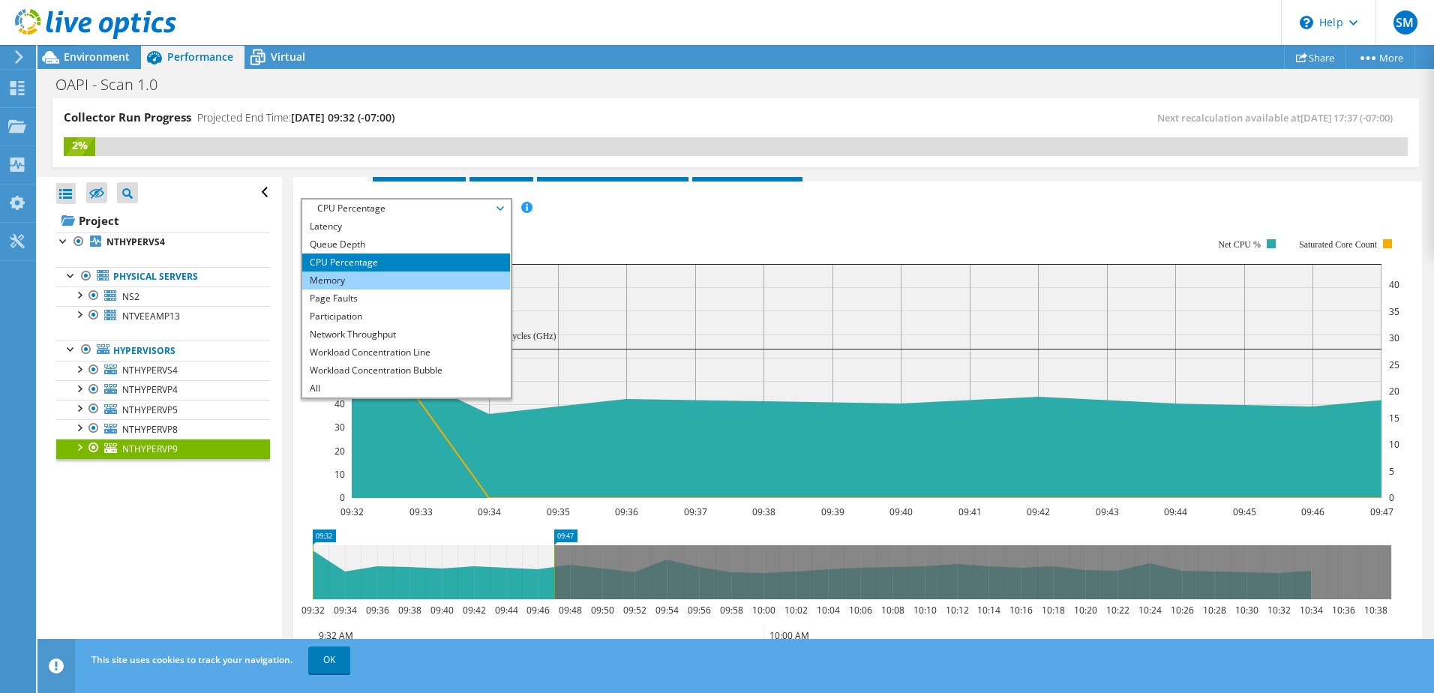
click at [334, 286] on li "Memory" at bounding box center [406, 280] width 208 height 18
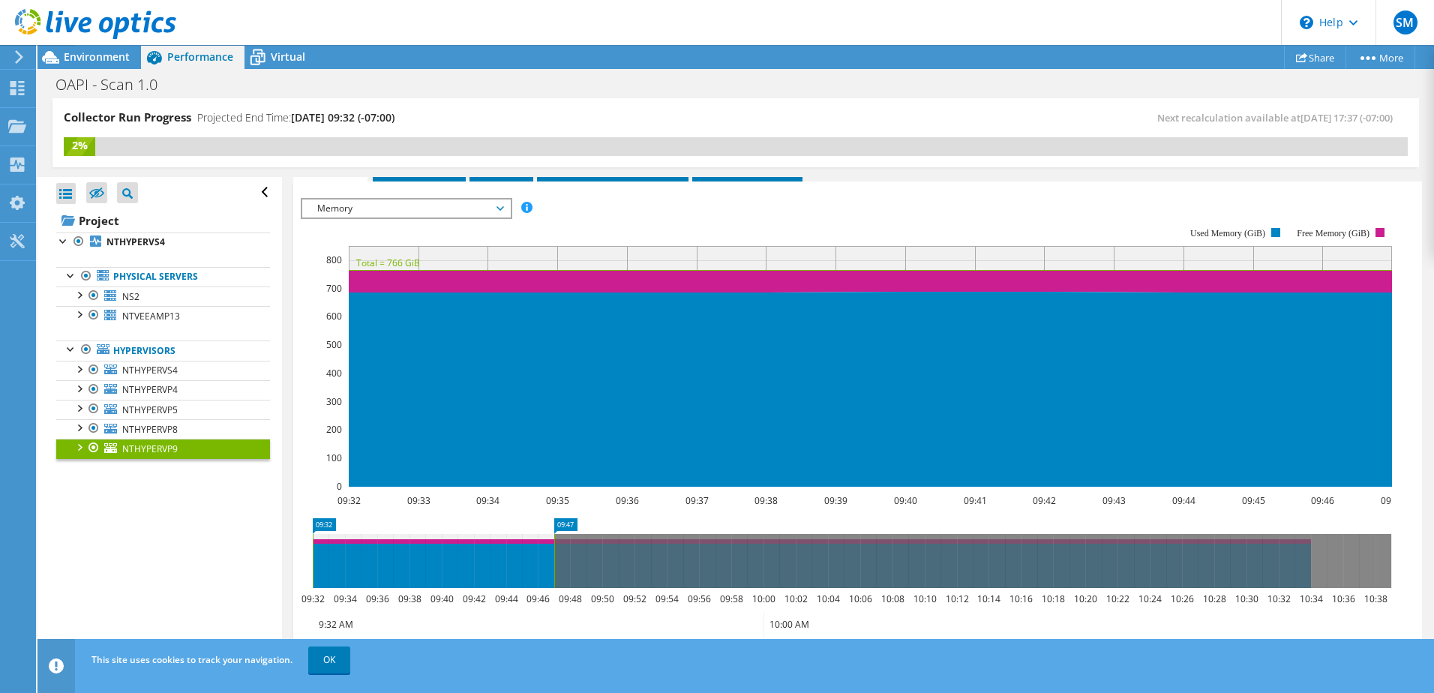
click at [335, 213] on span "Memory" at bounding box center [406, 208] width 193 height 18
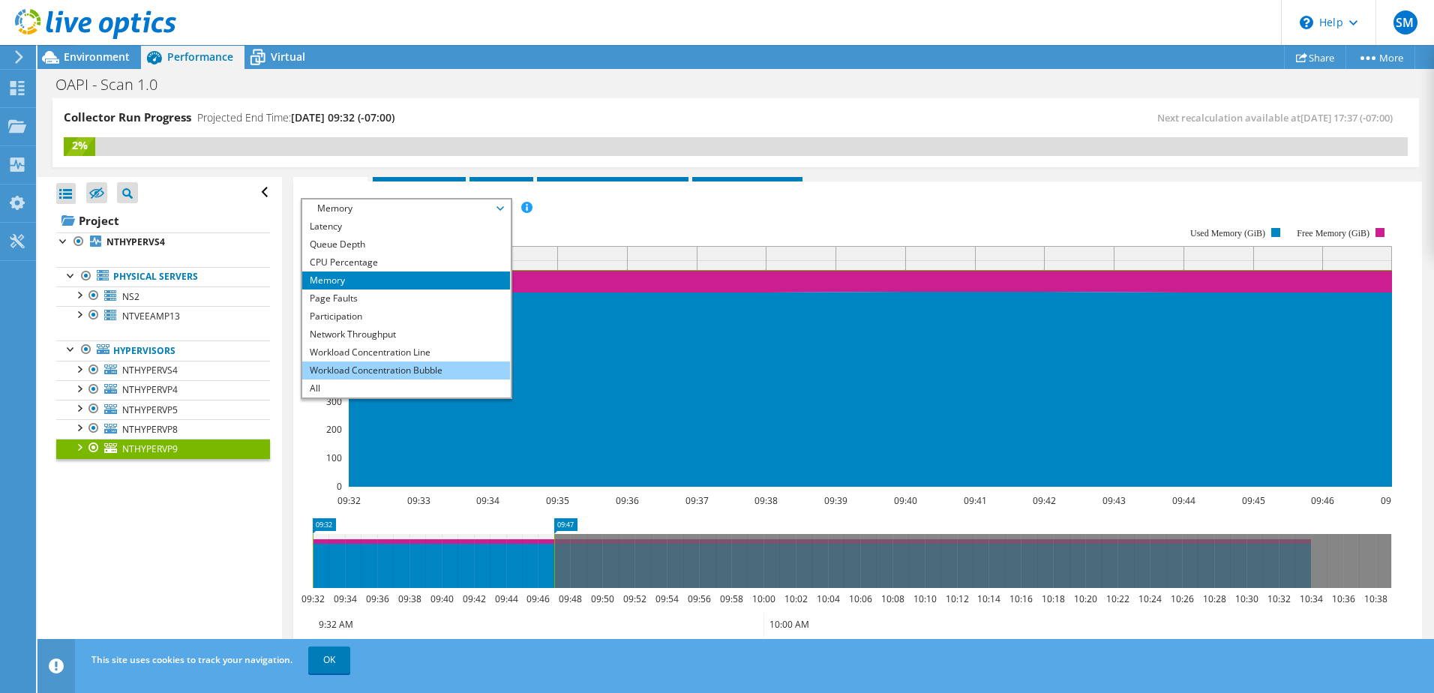
click at [337, 370] on li "Workload Concentration Bubble" at bounding box center [406, 370] width 208 height 18
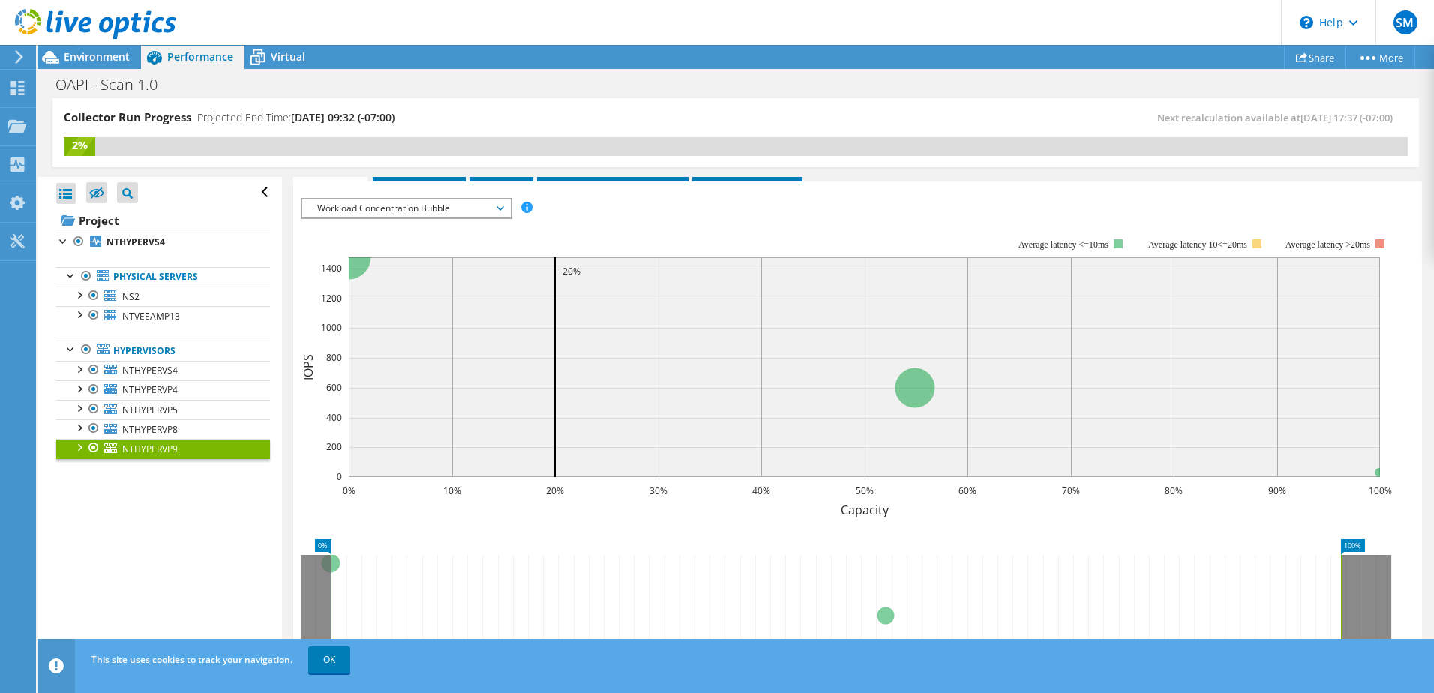
click at [340, 209] on span "Workload Concentration Bubble" at bounding box center [406, 208] width 193 height 18
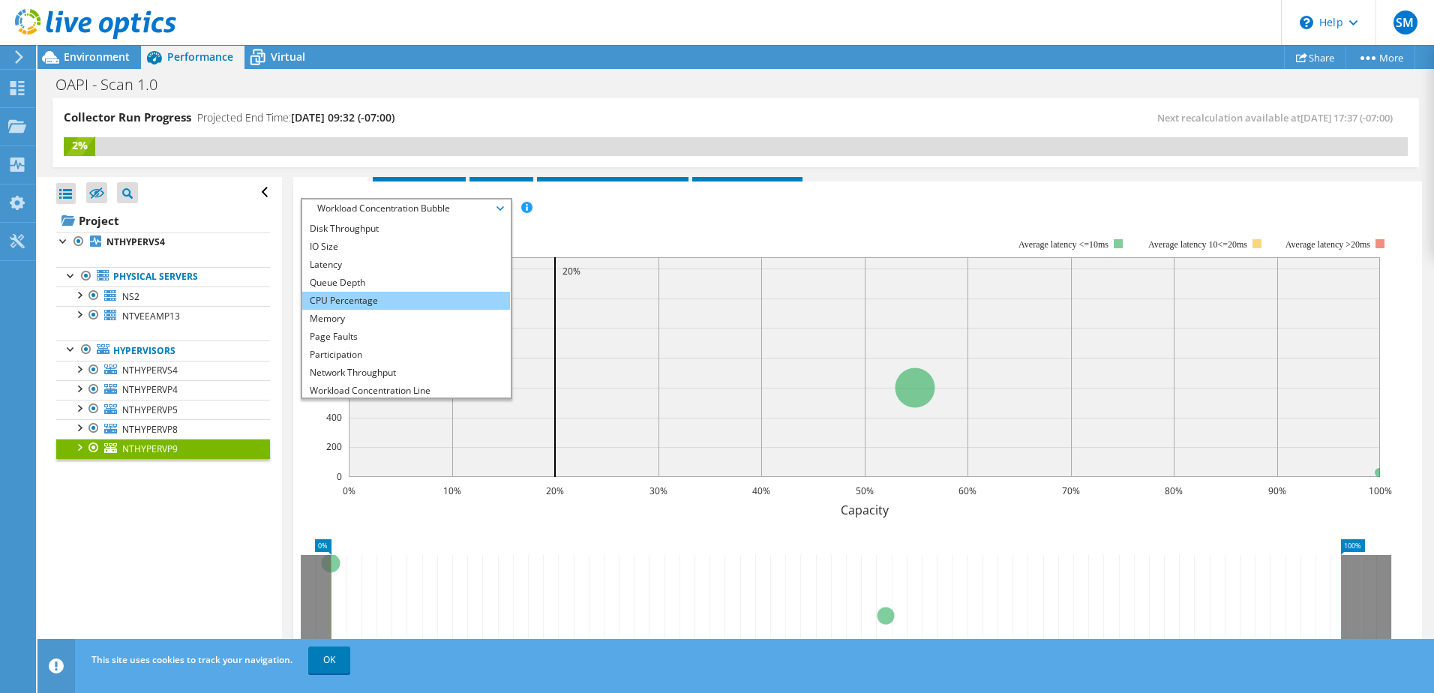
scroll to position [0, 0]
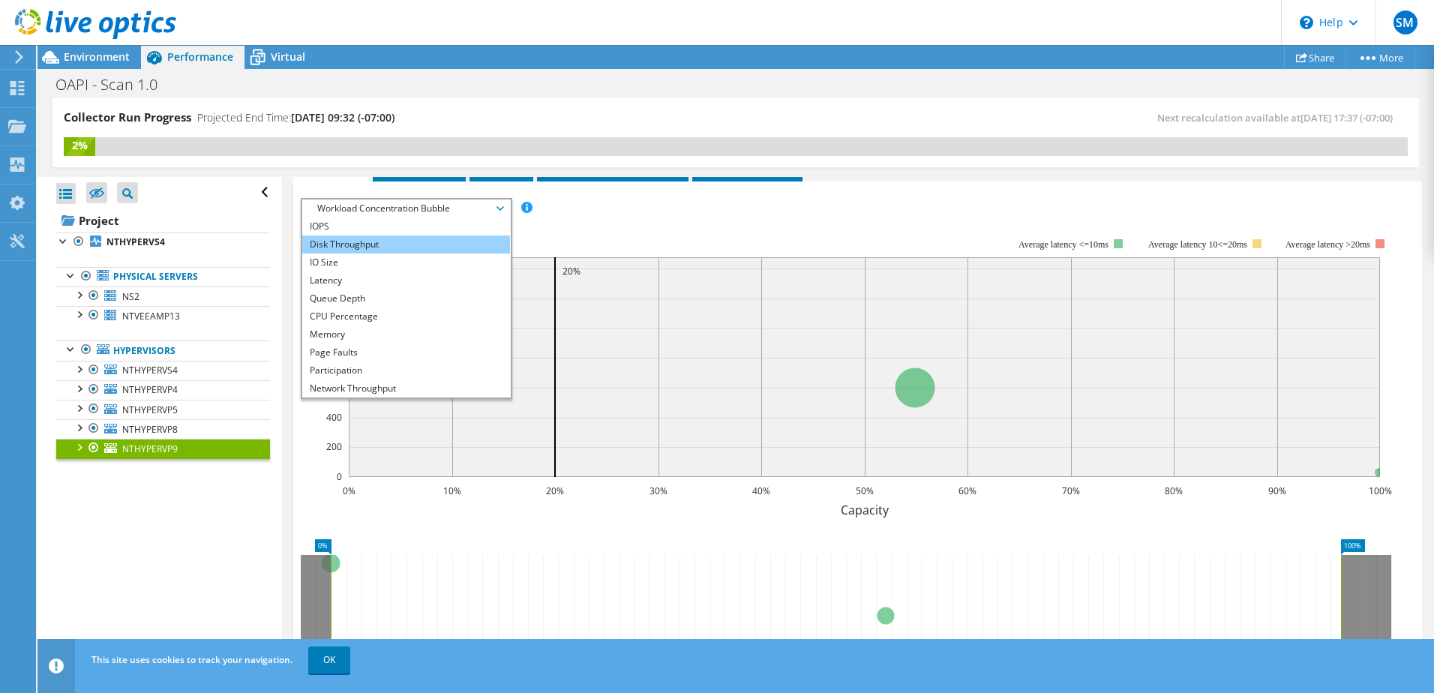
click at [367, 248] on li "Disk Throughput" at bounding box center [406, 244] width 208 height 18
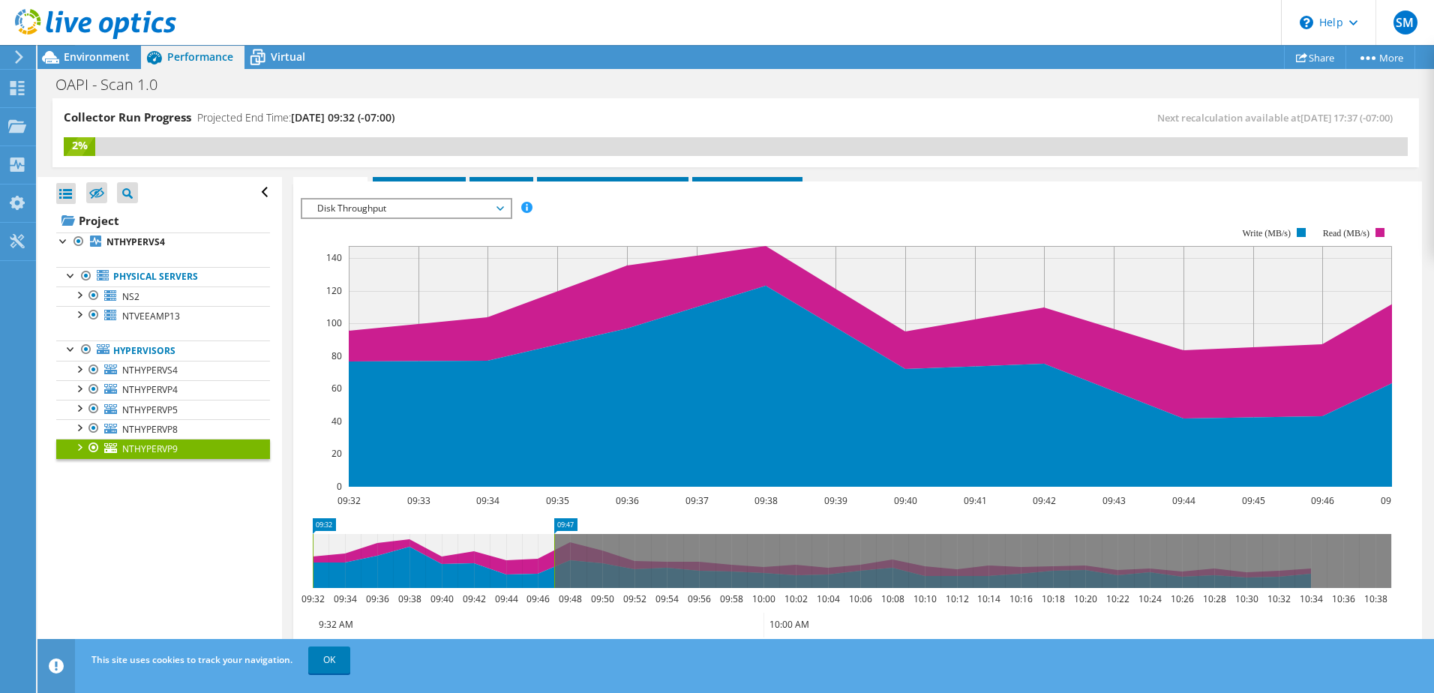
click at [345, 208] on span "Disk Throughput" at bounding box center [406, 208] width 193 height 18
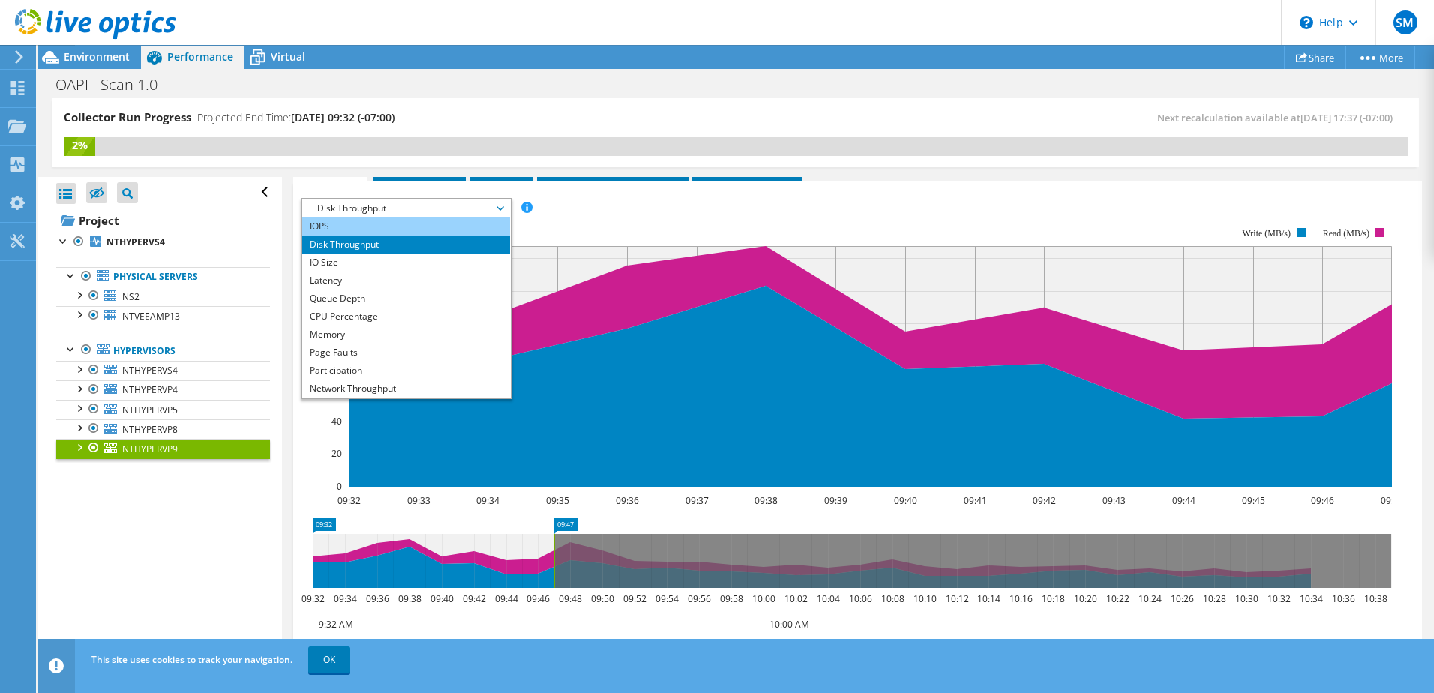
click at [345, 223] on li "IOPS" at bounding box center [406, 226] width 208 height 18
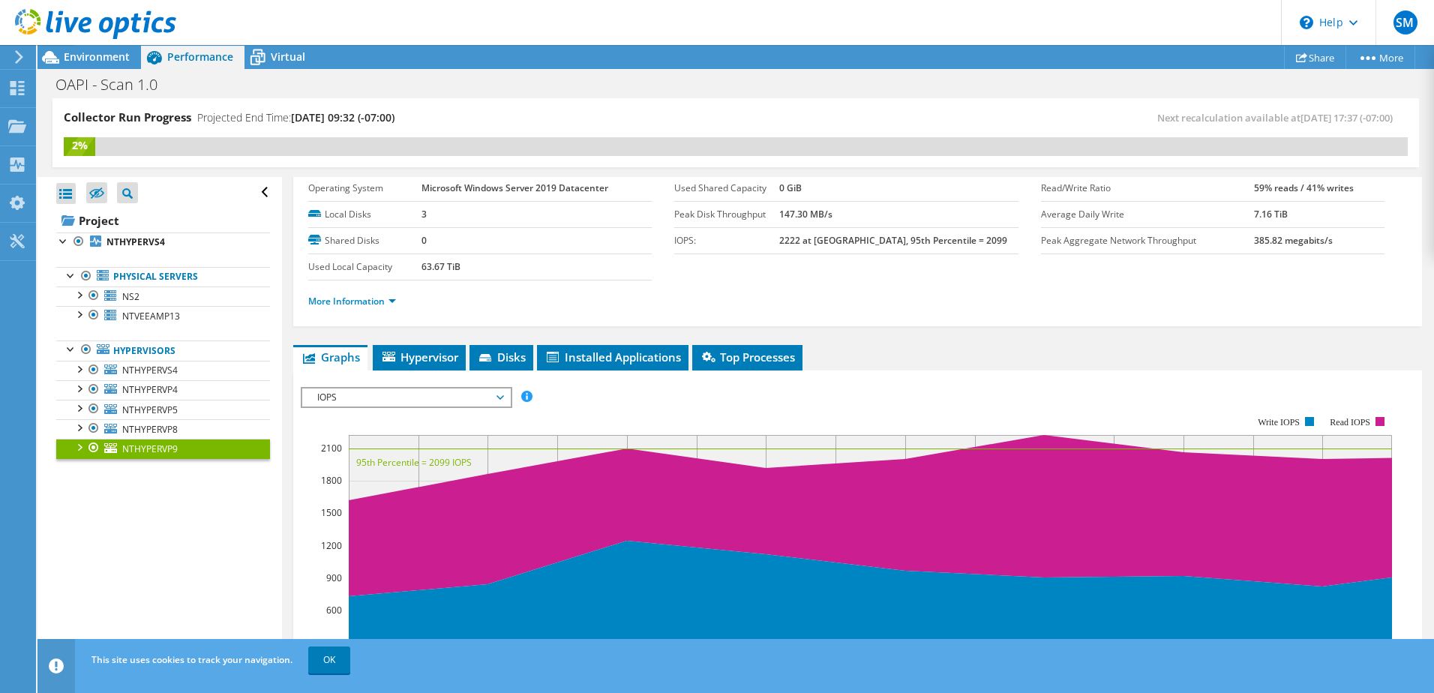
scroll to position [10, 0]
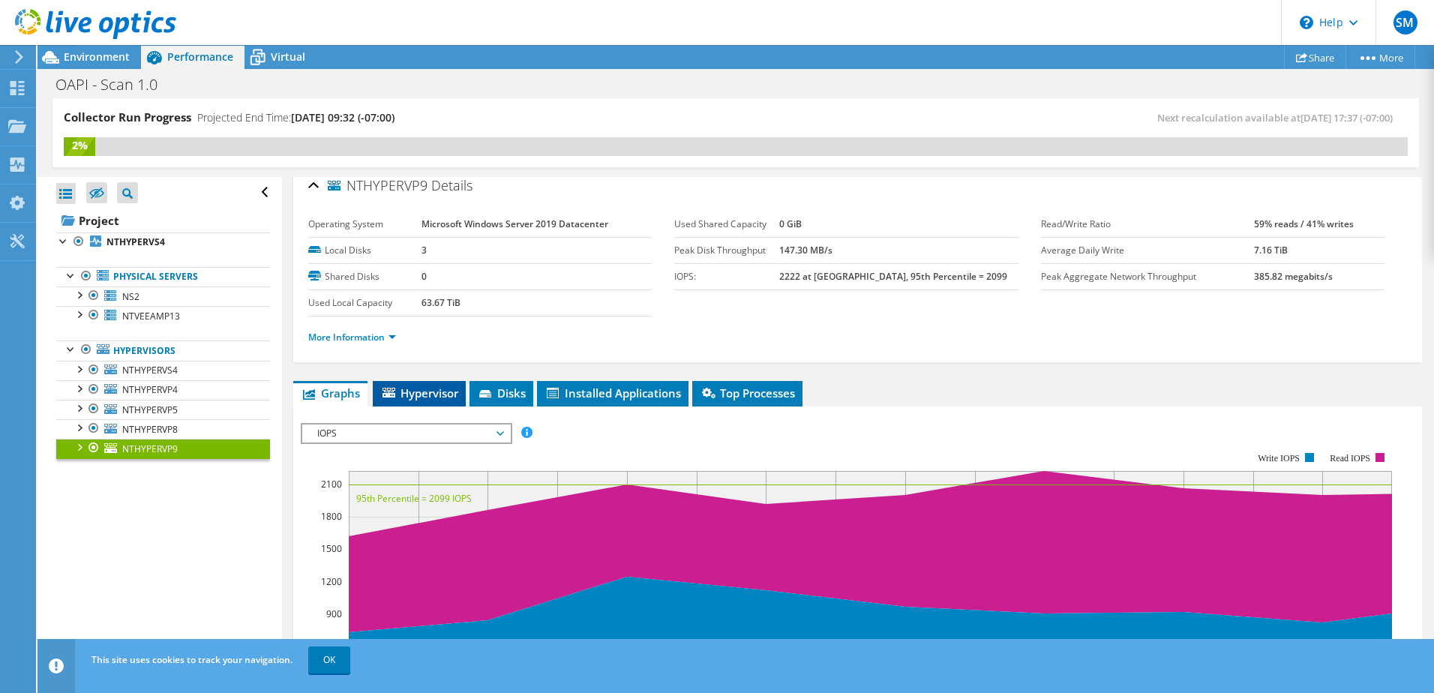
click at [399, 388] on span "Hypervisor" at bounding box center [419, 392] width 78 height 15
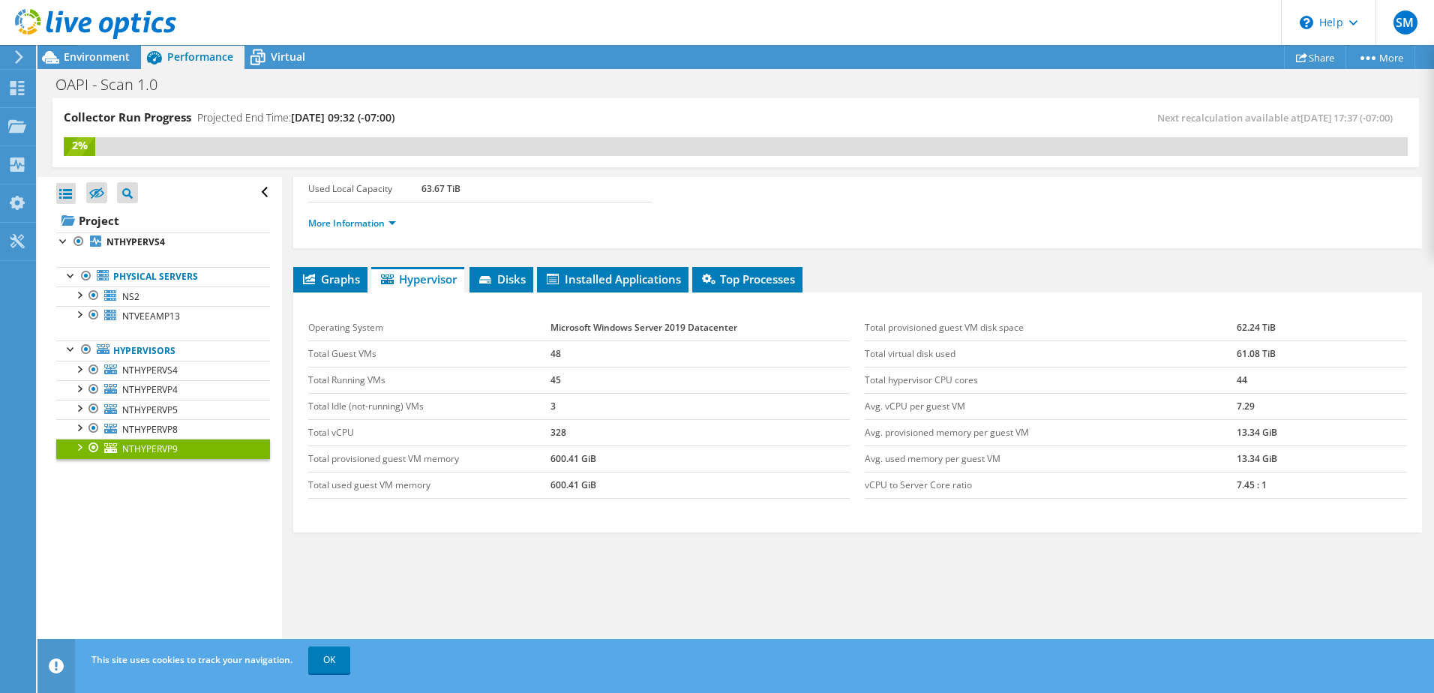
scroll to position [129, 0]
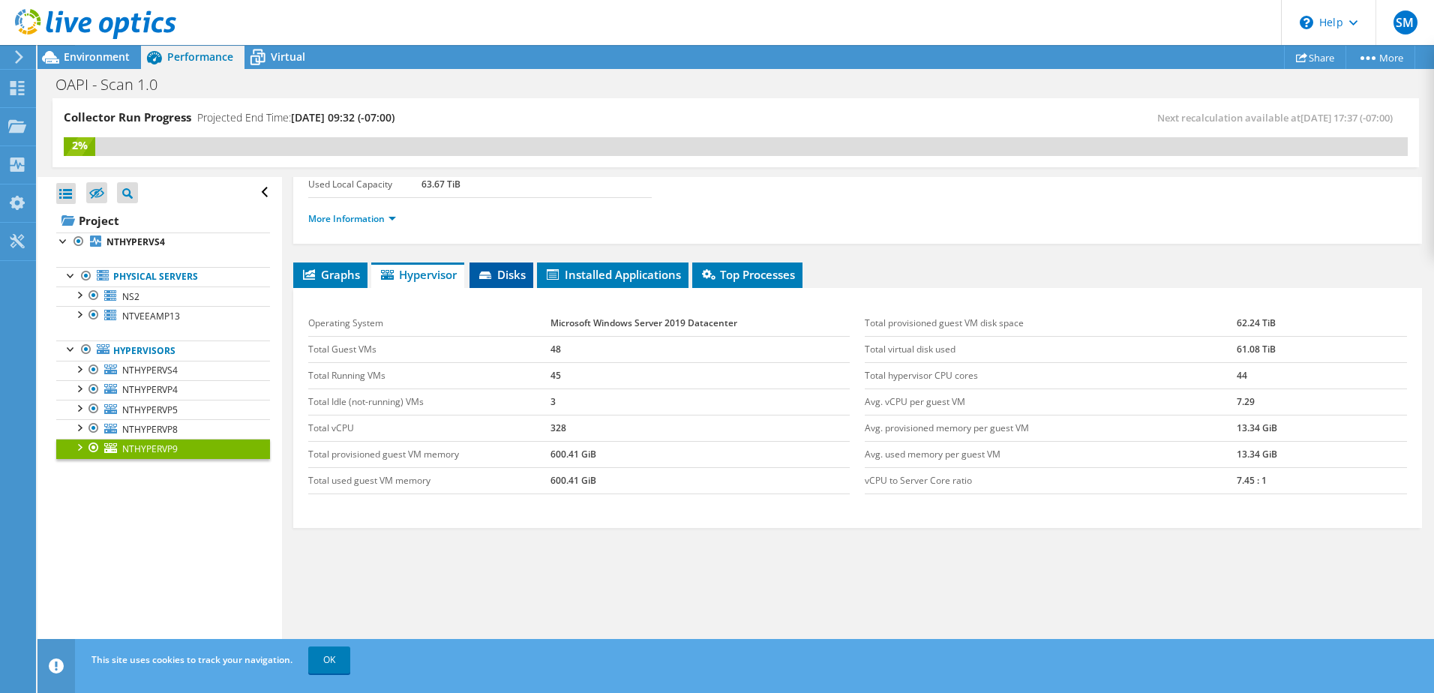
click at [510, 271] on span "Disks" at bounding box center [501, 274] width 49 height 15
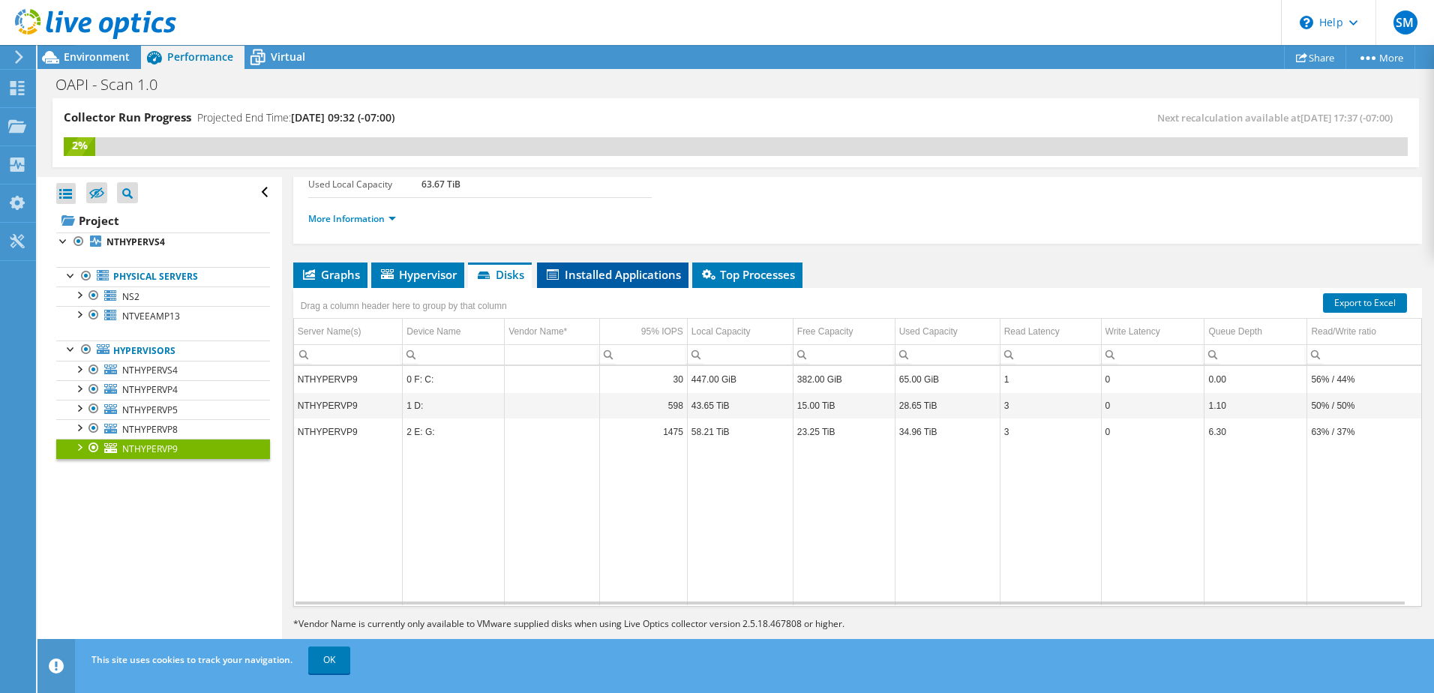
click at [601, 276] on span "Installed Applications" at bounding box center [612, 274] width 136 height 15
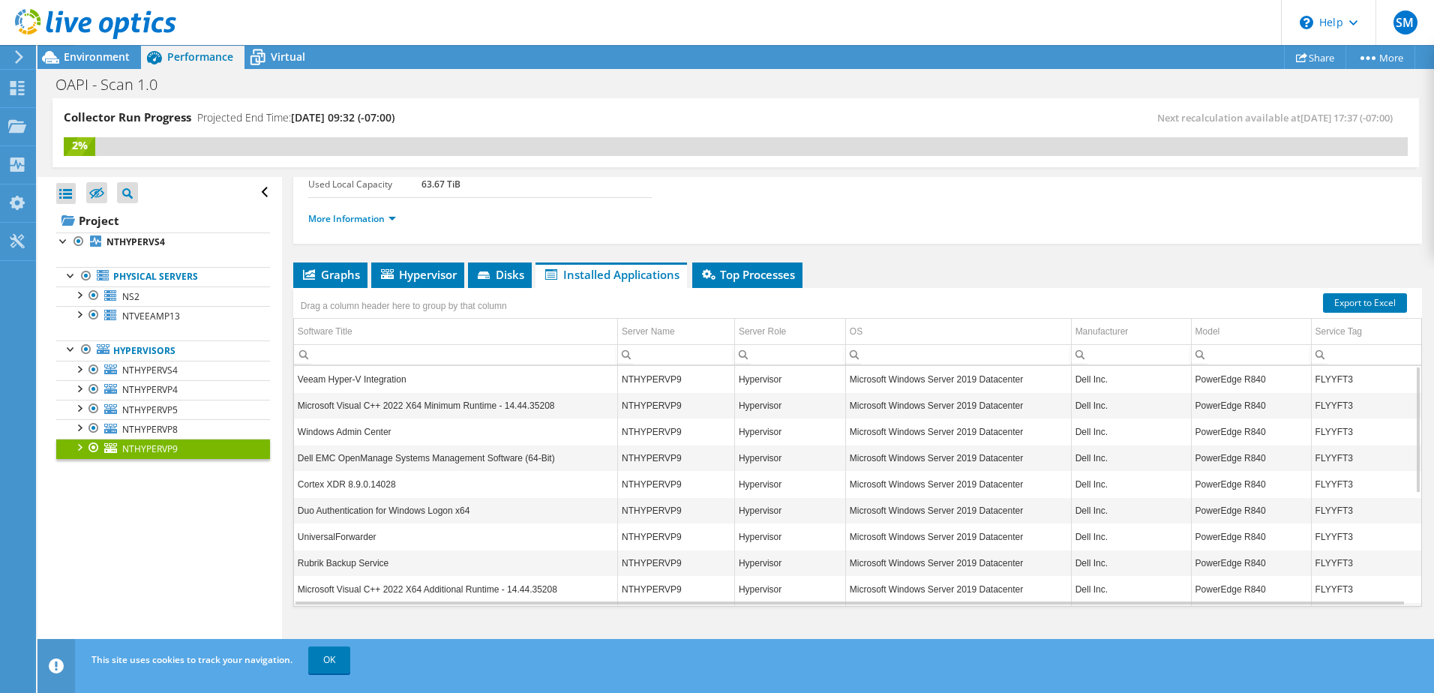
scroll to position [213, 0]
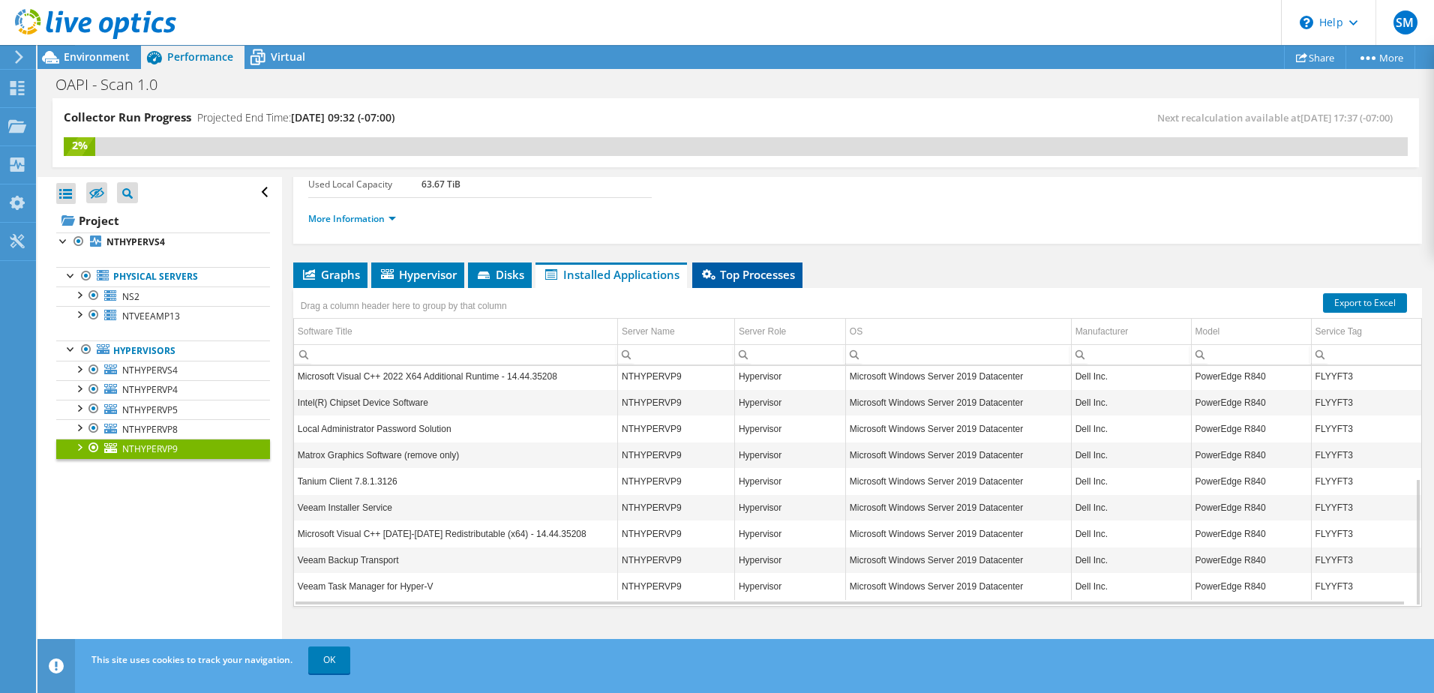
click at [763, 277] on span "Top Processes" at bounding box center [747, 274] width 95 height 15
